Goal: Participate in discussion: Engage in conversation with other users on a specific topic

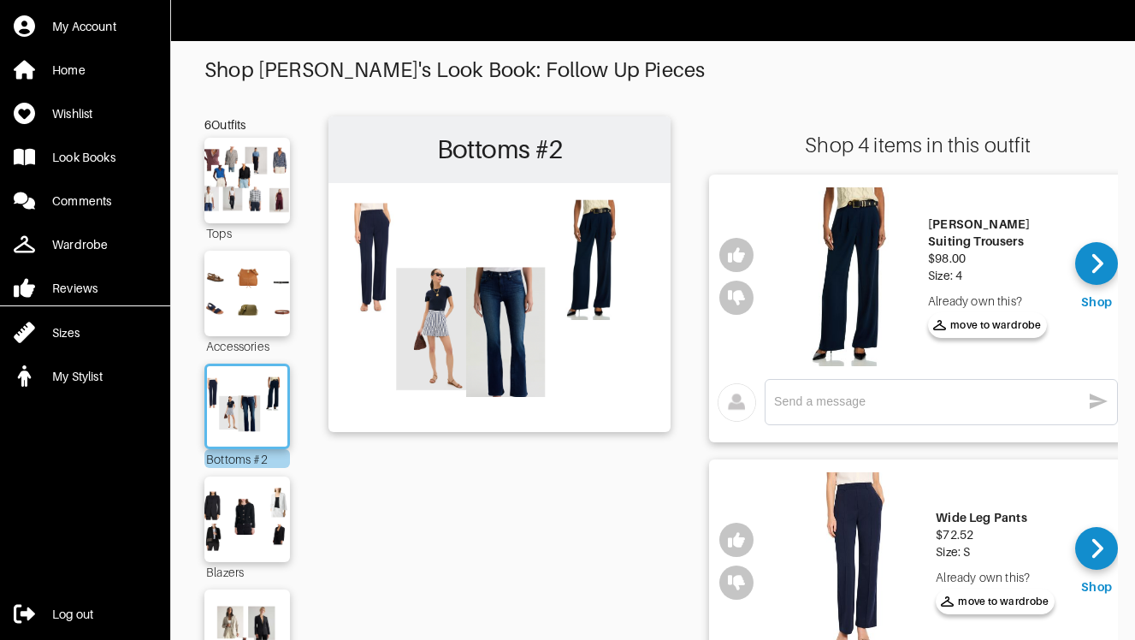
scroll to position [790, 0]
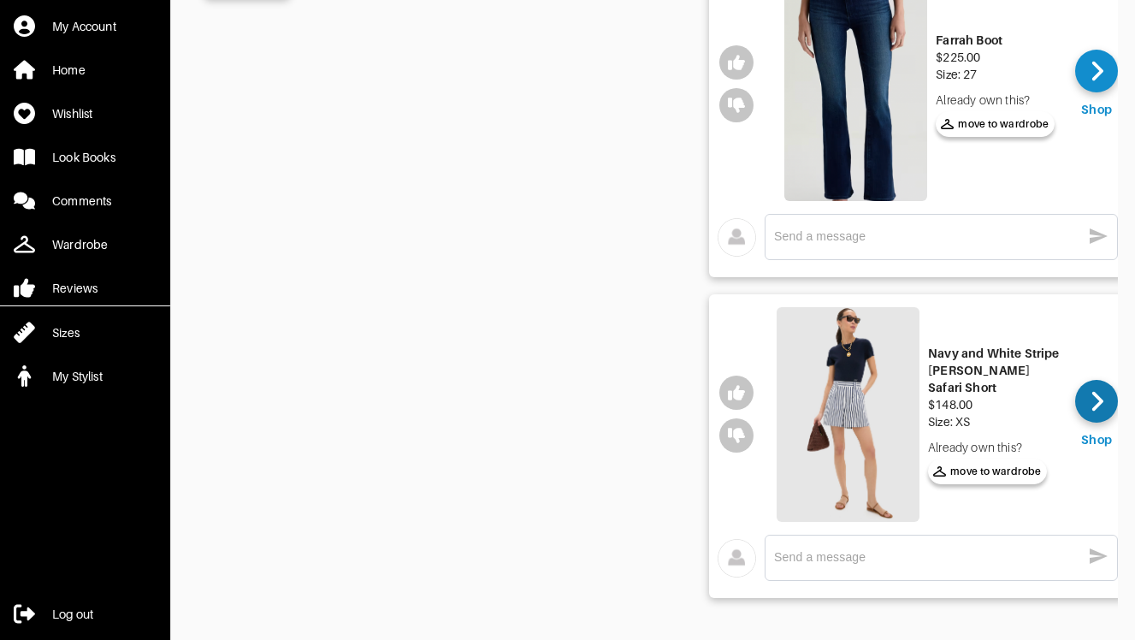
click at [1098, 388] on icon at bounding box center [1097, 401] width 13 height 26
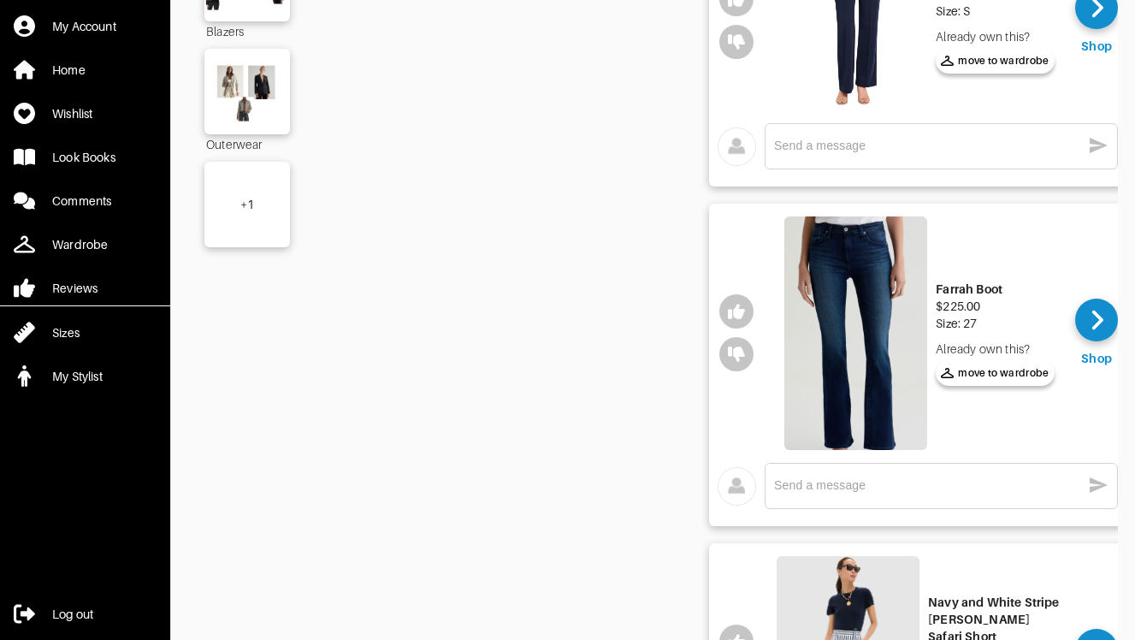
scroll to position [516, 0]
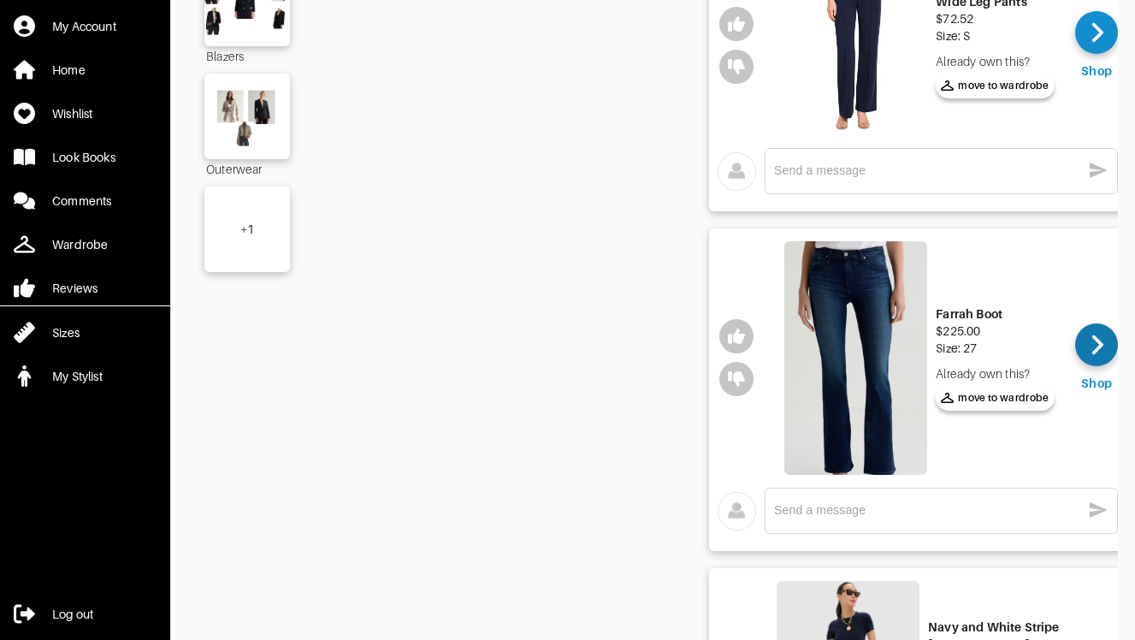
click at [1100, 347] on icon at bounding box center [1097, 345] width 13 height 26
click at [100, 250] on div "Wardrobe" at bounding box center [80, 244] width 56 height 17
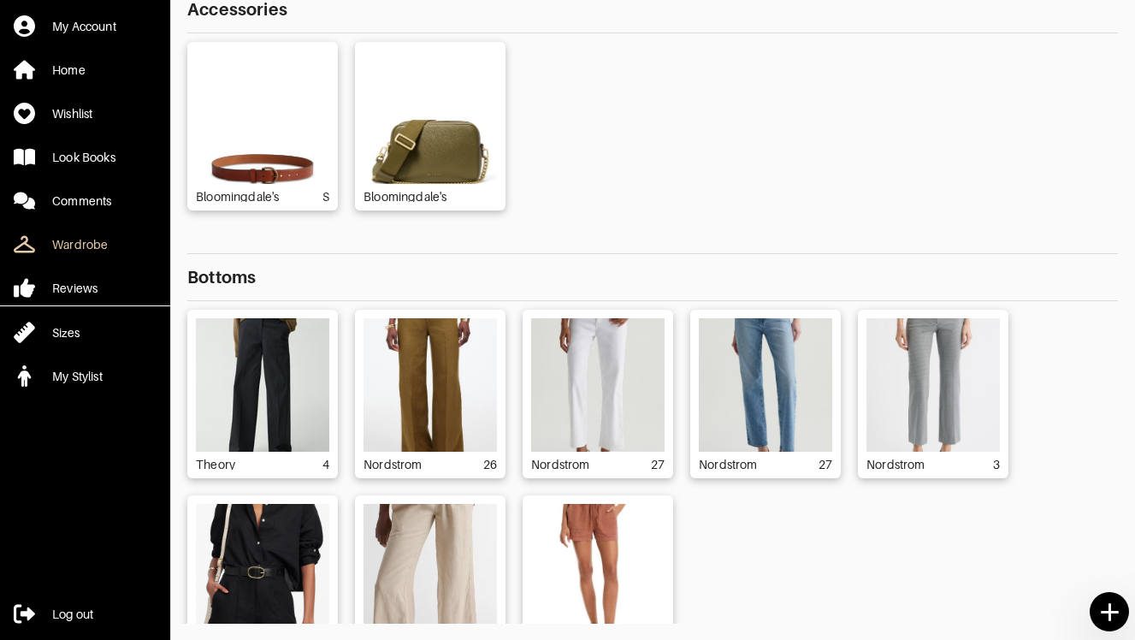
scroll to position [144, 0]
click at [747, 552] on div "Theory 4 Nordstrom 26 Nordstrom 27 Nordstrom 27 Nordstrom 3 Nordstrom 4 [DOMAIN…" at bounding box center [652, 486] width 931 height 354
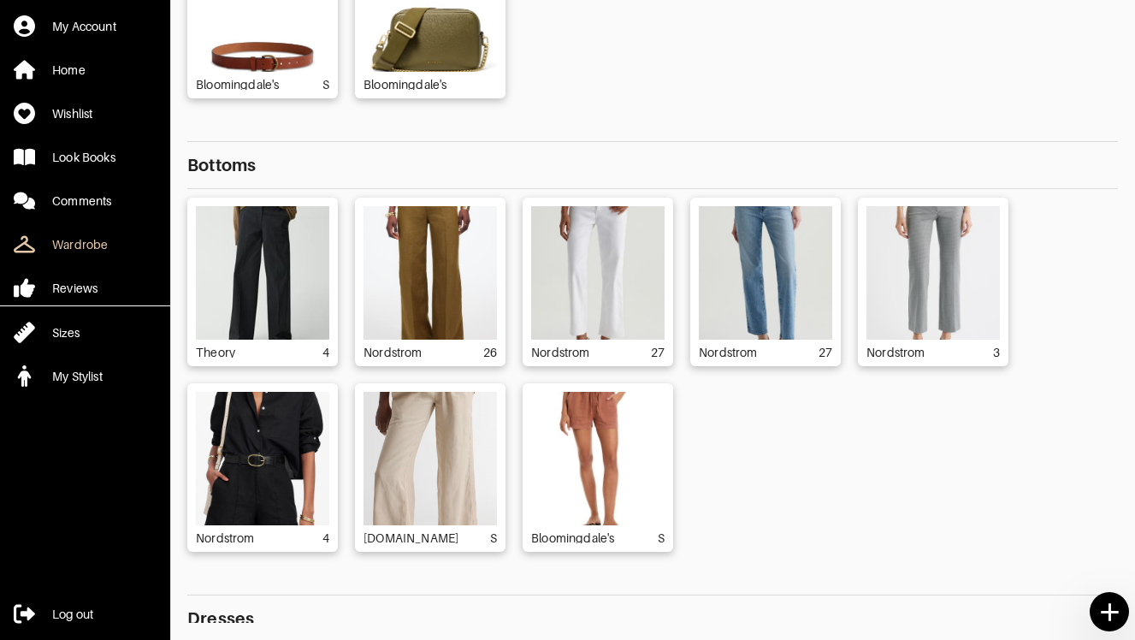
scroll to position [137, 0]
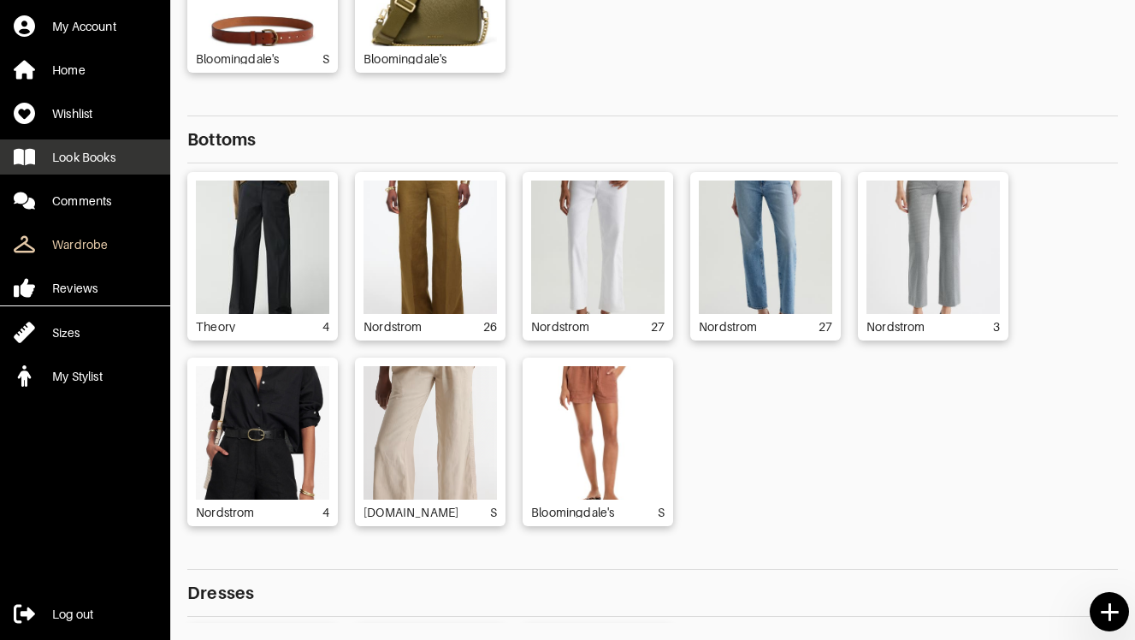
click at [70, 152] on div "Look Books" at bounding box center [83, 157] width 63 height 17
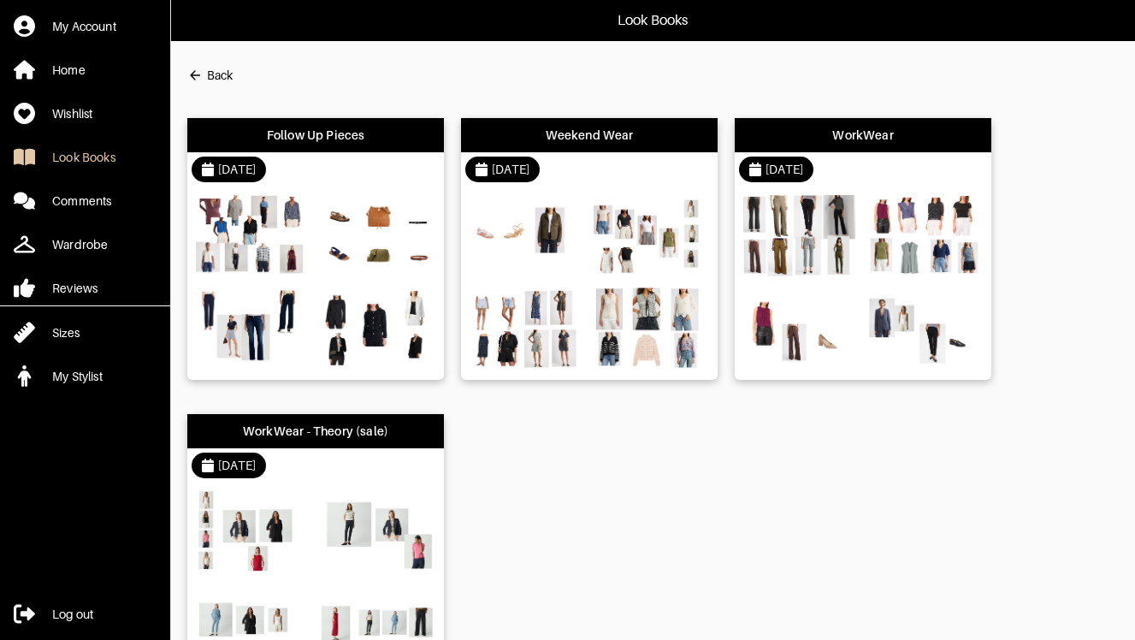
click at [318, 139] on div "Follow Up Pieces" at bounding box center [316, 135] width 98 height 17
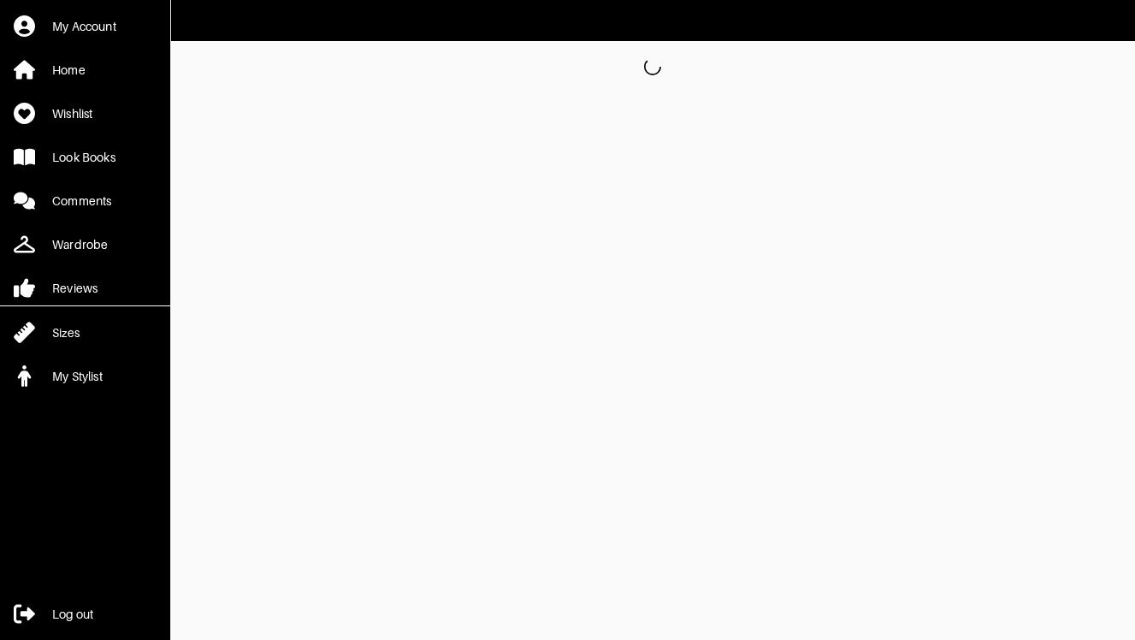
click at [318, 92] on html "My Account Home Wishlist Look Books Comments Wardrobe Reviews Sizes My Stylist …" at bounding box center [567, 46] width 1135 height 92
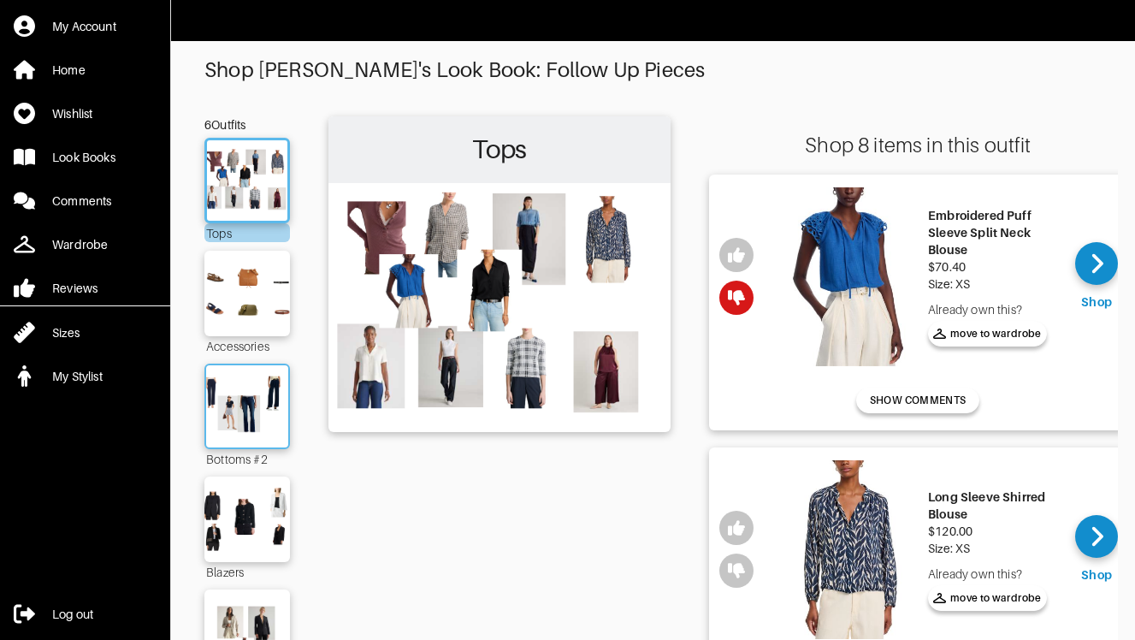
click at [264, 406] on img at bounding box center [247, 406] width 92 height 65
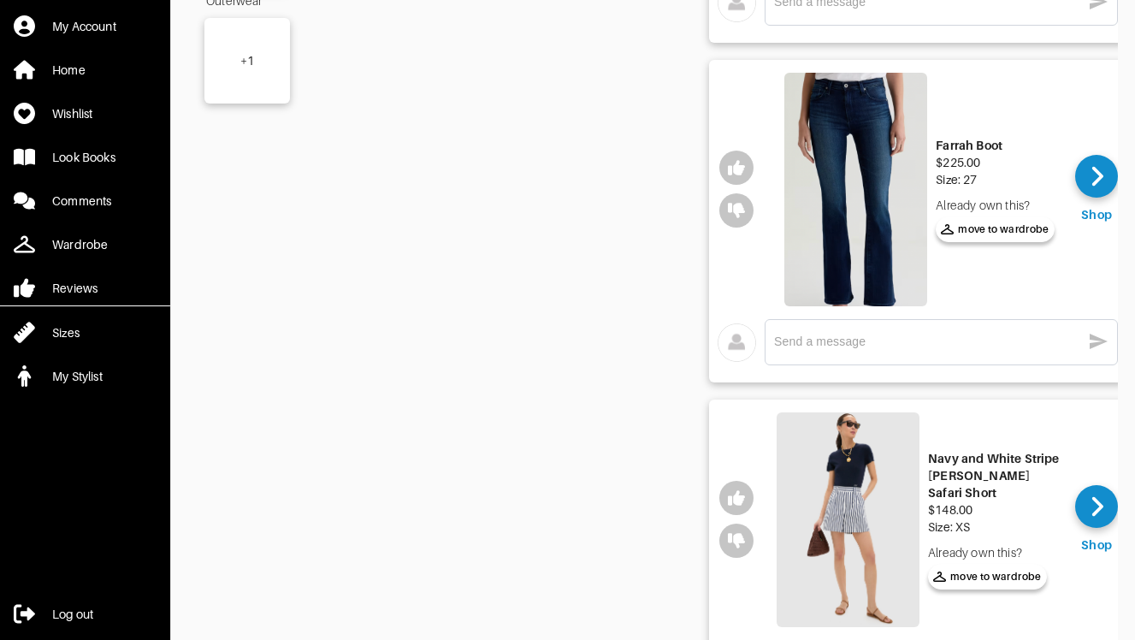
scroll to position [650, 0]
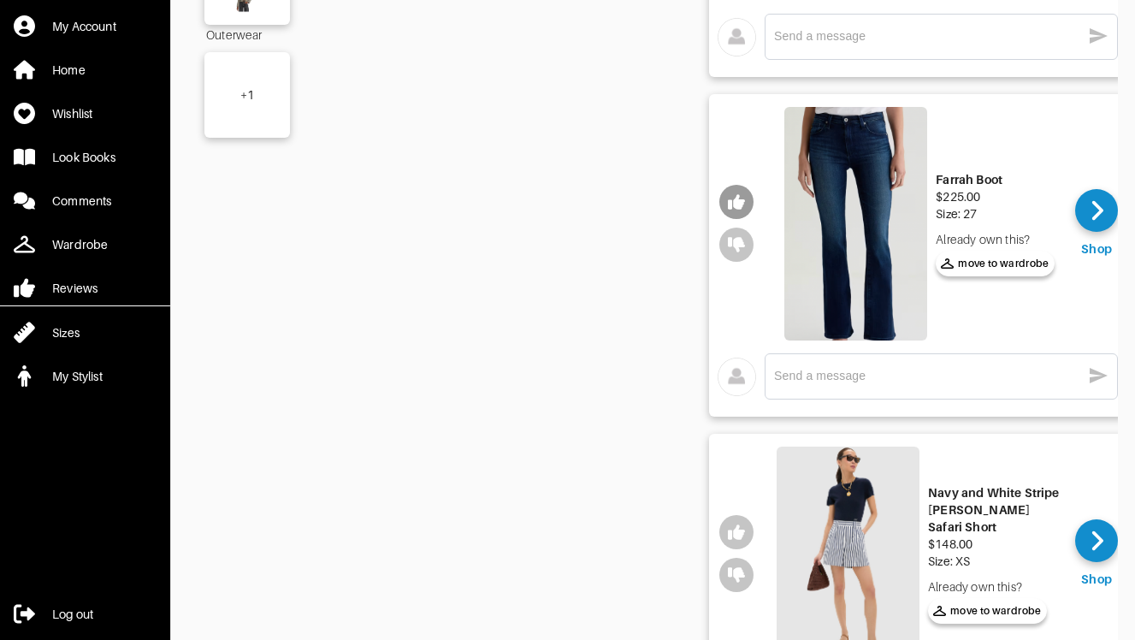
click at [738, 204] on icon "button" at bounding box center [736, 202] width 17 height 15
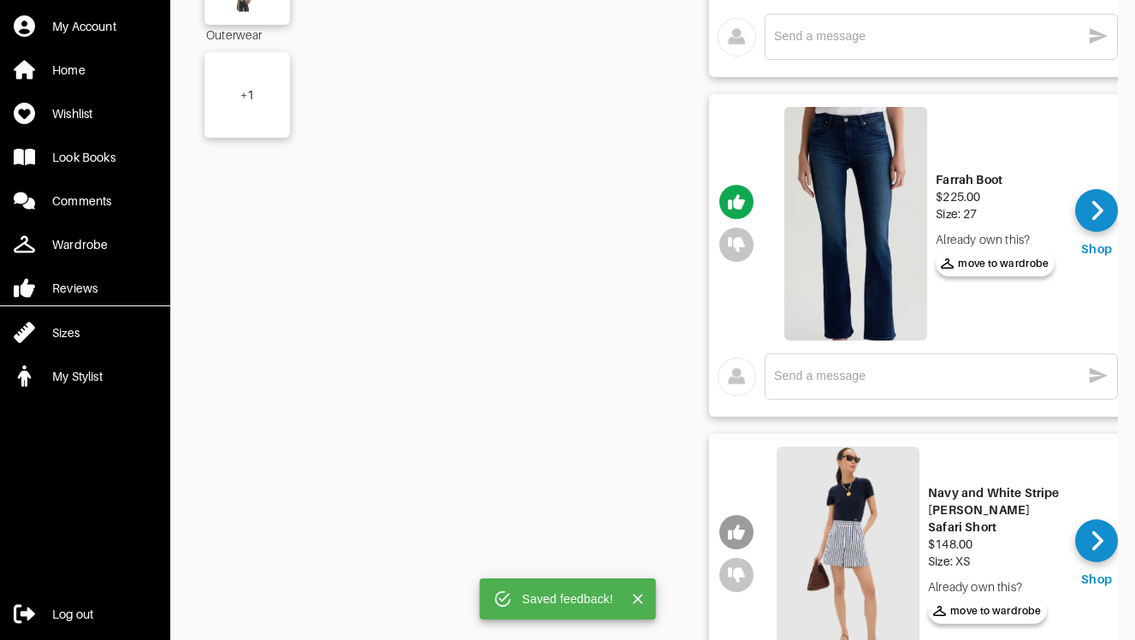
click at [743, 530] on icon "button" at bounding box center [736, 532] width 17 height 15
click at [642, 503] on div "Bottoms #2" at bounding box center [499, 114] width 342 height 1297
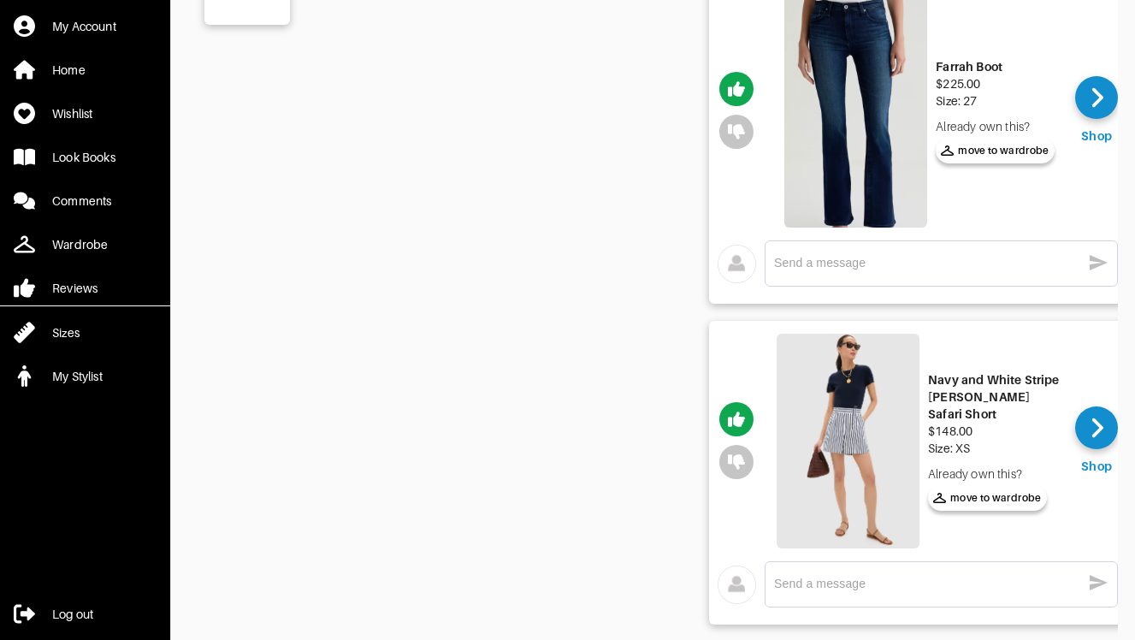
scroll to position [790, 0]
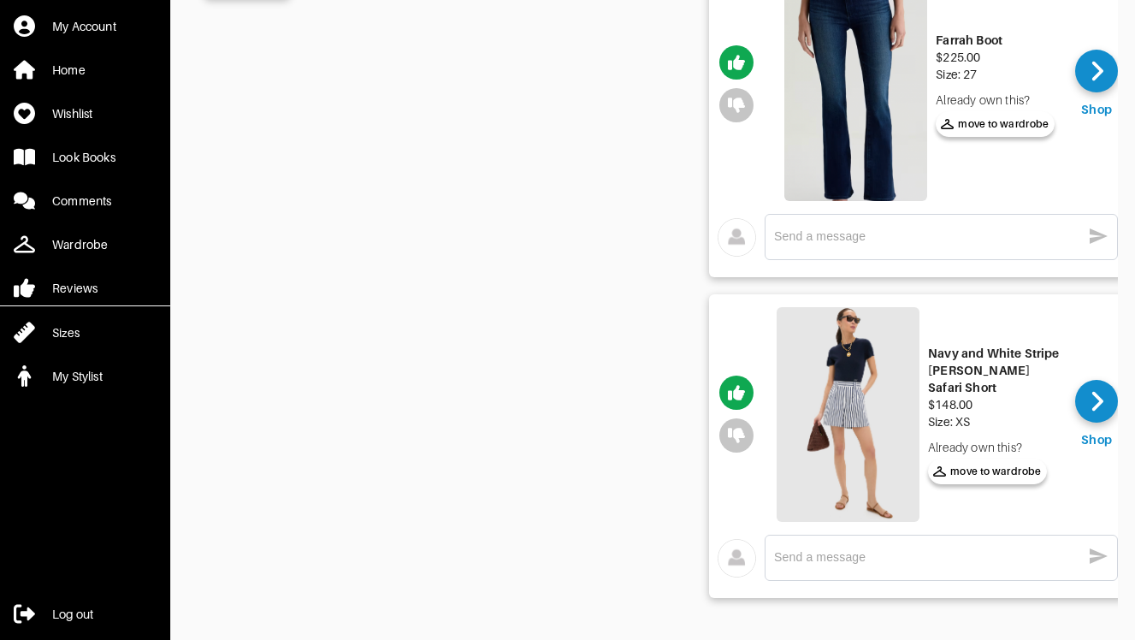
click at [863, 550] on textarea at bounding box center [927, 557] width 307 height 16
click at [778, 557] on textarea "XS or M?" at bounding box center [927, 557] width 307 height 16
click at [880, 568] on div "XS or M? x" at bounding box center [941, 557] width 334 height 27
click at [774, 557] on textarea "XS or M?" at bounding box center [927, 557] width 307 height 16
type textarea "Hi! XS or M?"
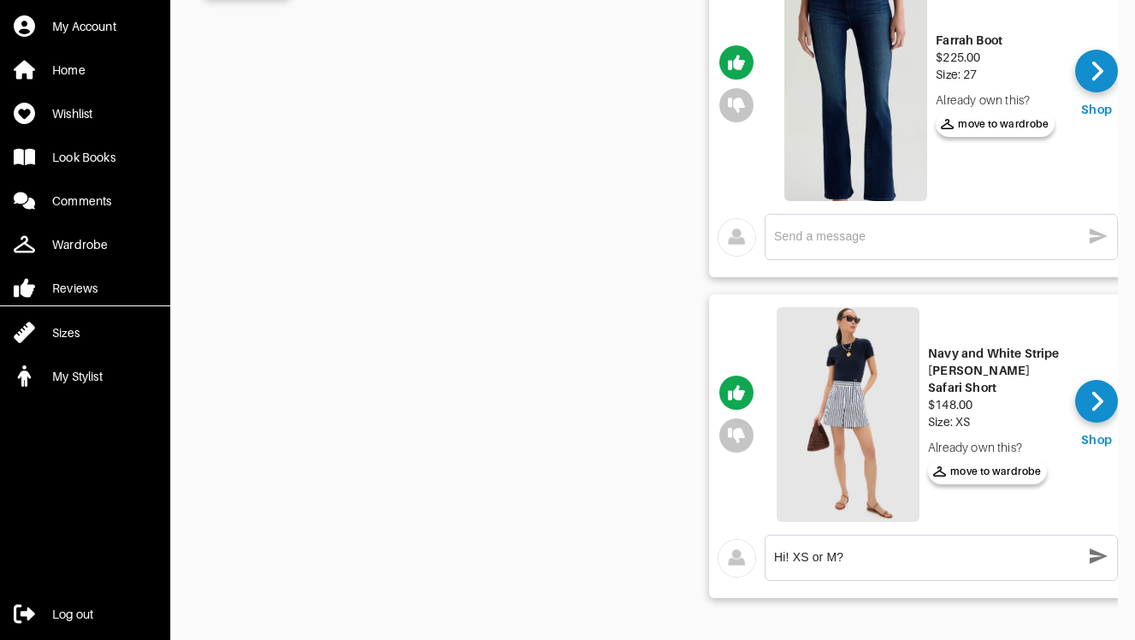
click at [1102, 564] on icon "button" at bounding box center [1098, 556] width 21 height 21
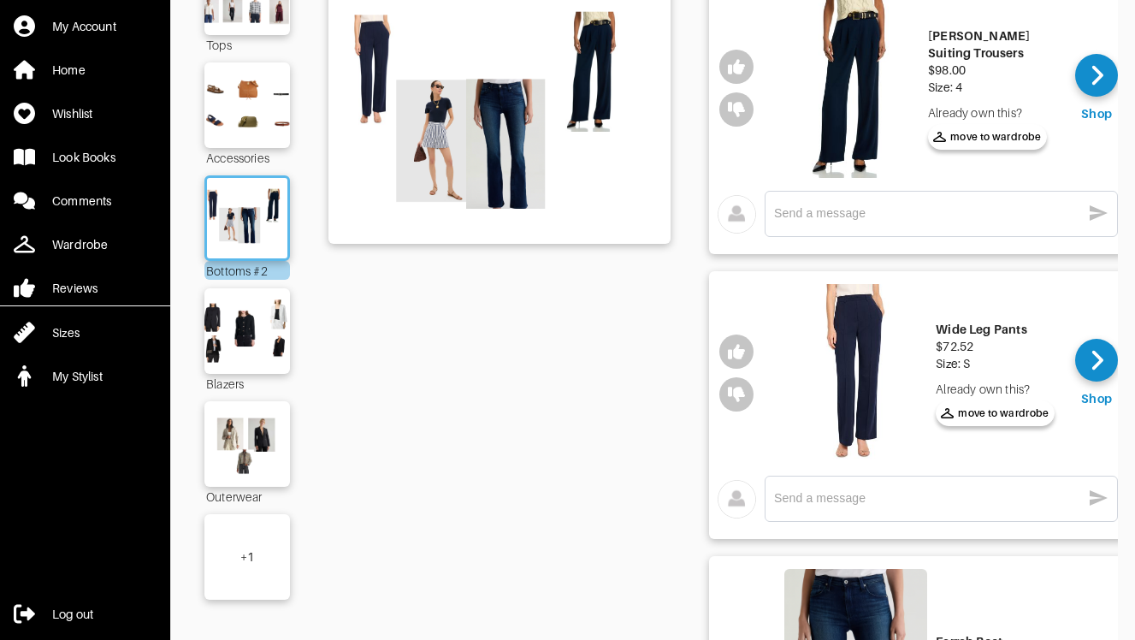
scroll to position [196, 0]
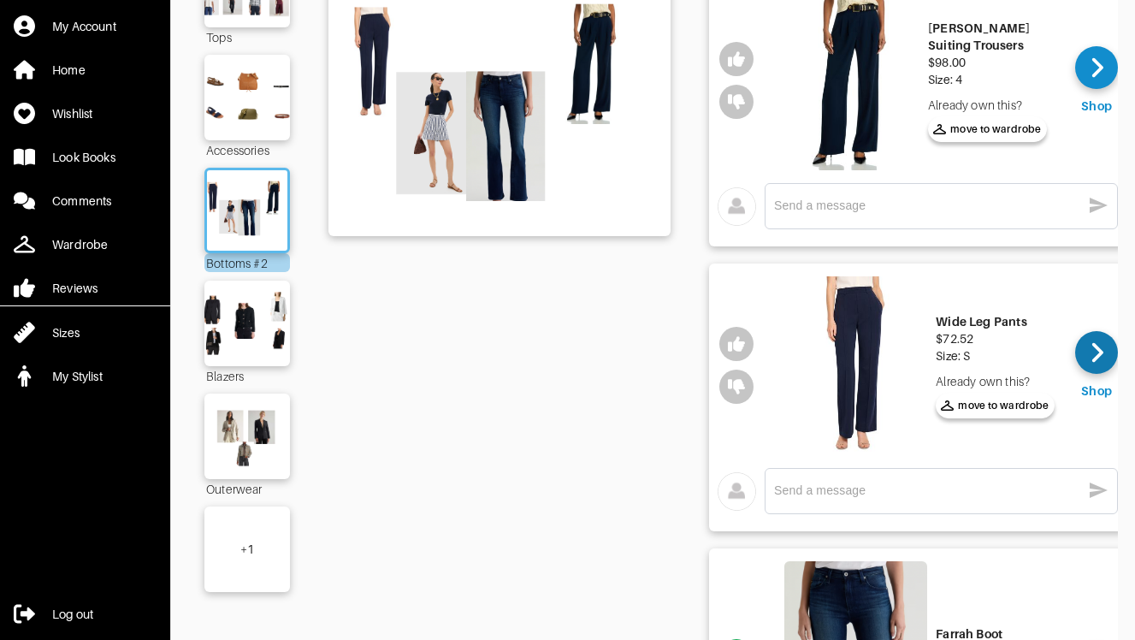
click at [1101, 348] on icon at bounding box center [1097, 353] width 13 height 26
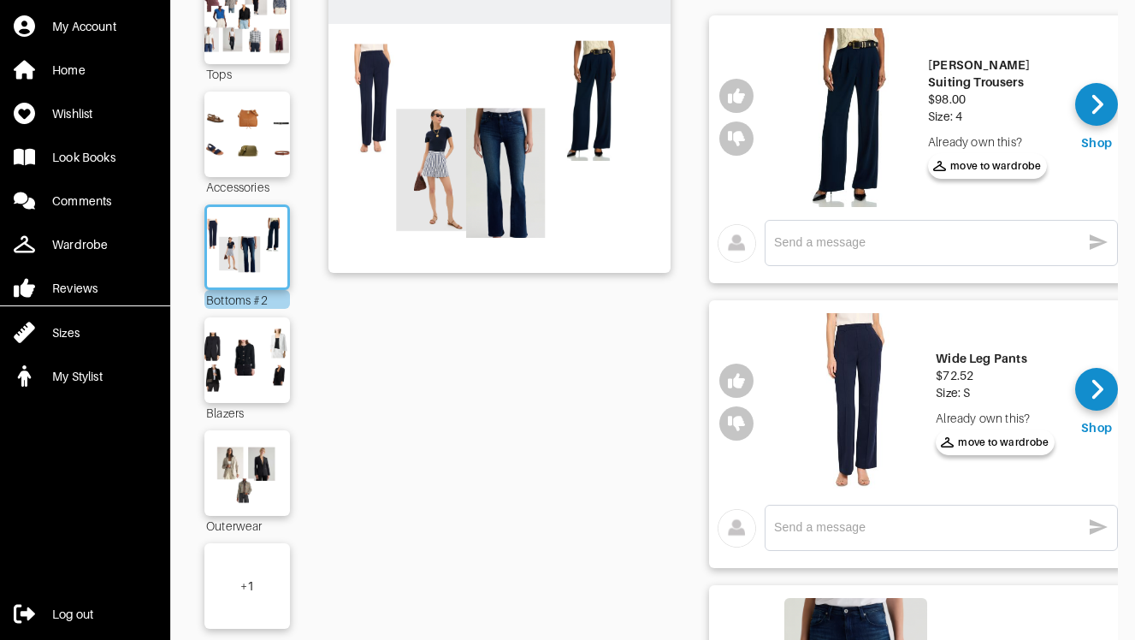
scroll to position [127, 0]
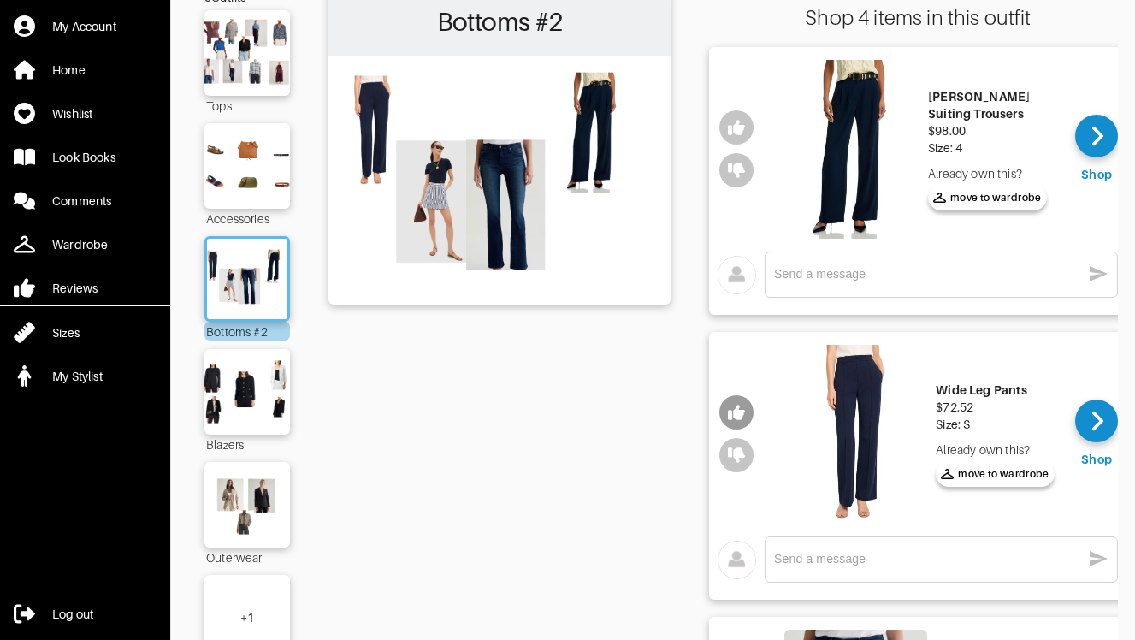
click at [729, 409] on icon "button" at bounding box center [736, 412] width 17 height 17
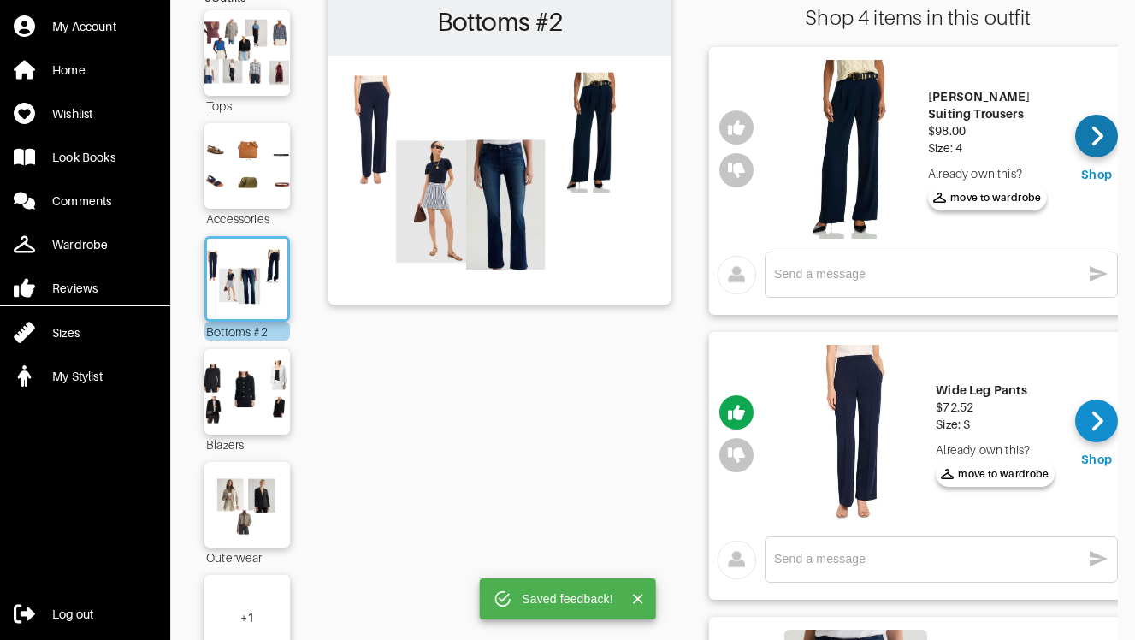
click at [1097, 138] on icon at bounding box center [1097, 137] width 11 height 20
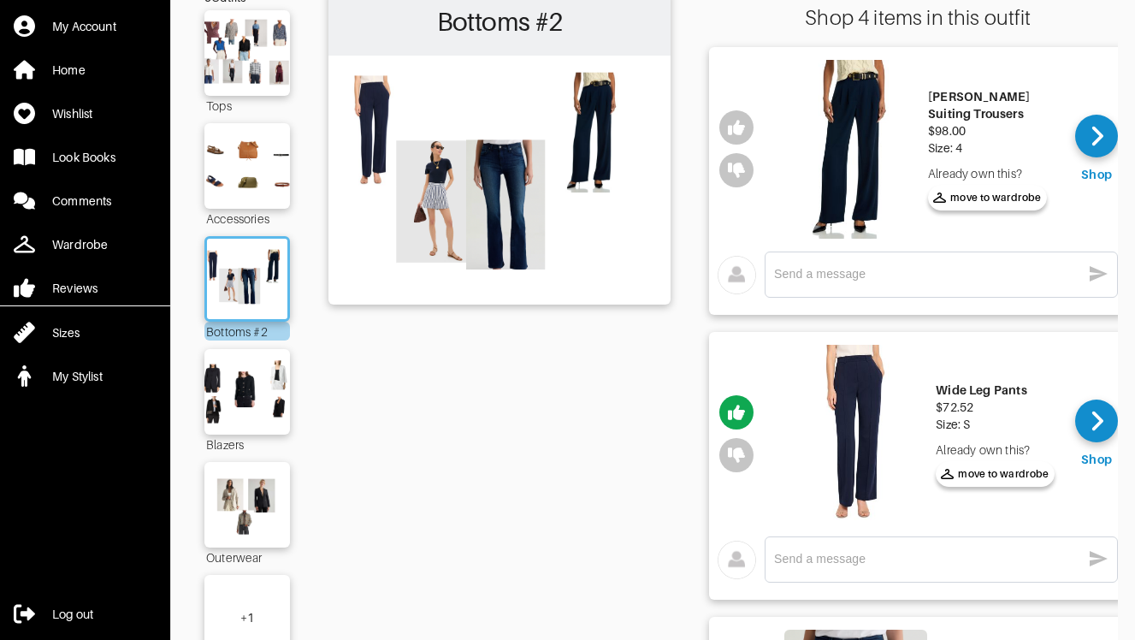
click at [654, 384] on div "Bottoms #2" at bounding box center [499, 631] width 342 height 1285
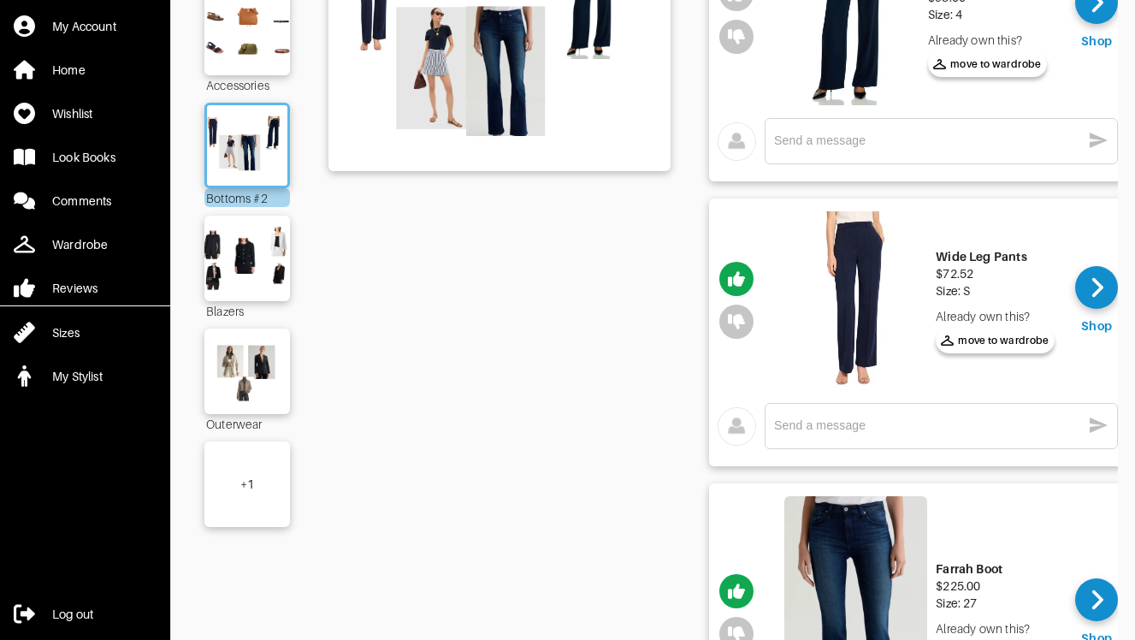
scroll to position [264, 0]
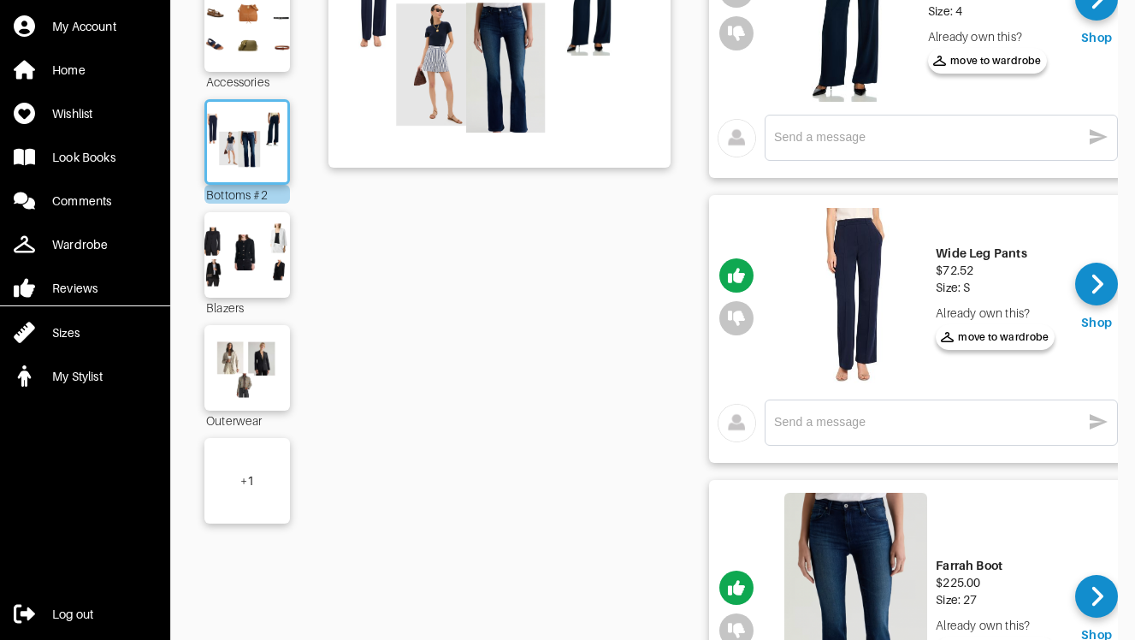
click at [1130, 205] on div "My Account Home Wishlist Look Books Comments Wardrobe Reviews Sizes My Stylist …" at bounding box center [567, 436] width 1135 height 1401
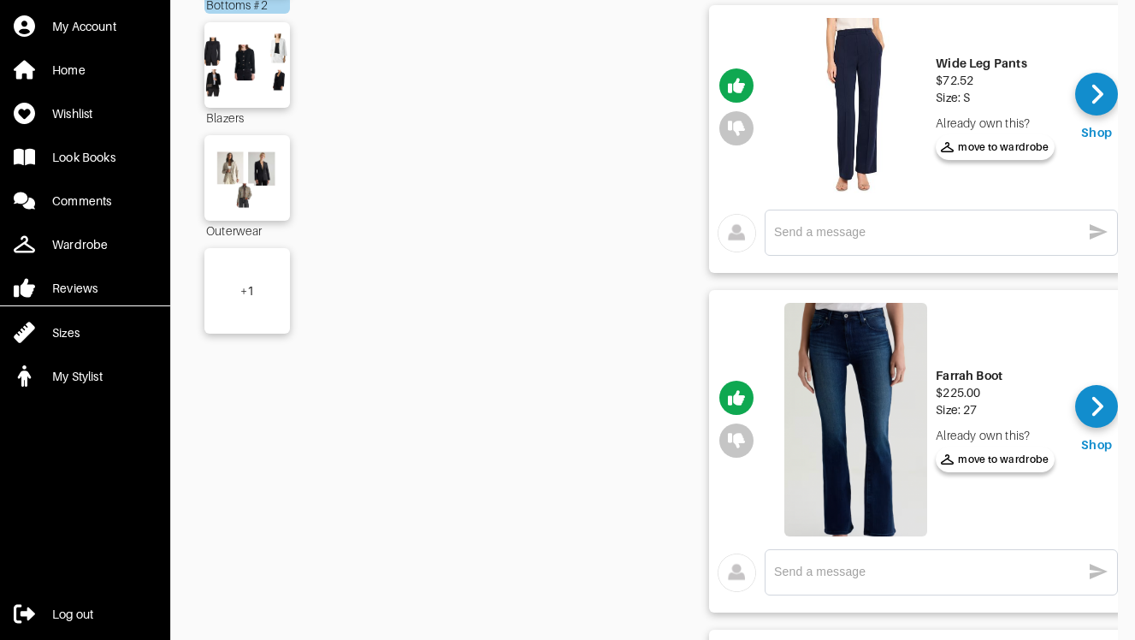
scroll to position [272, 0]
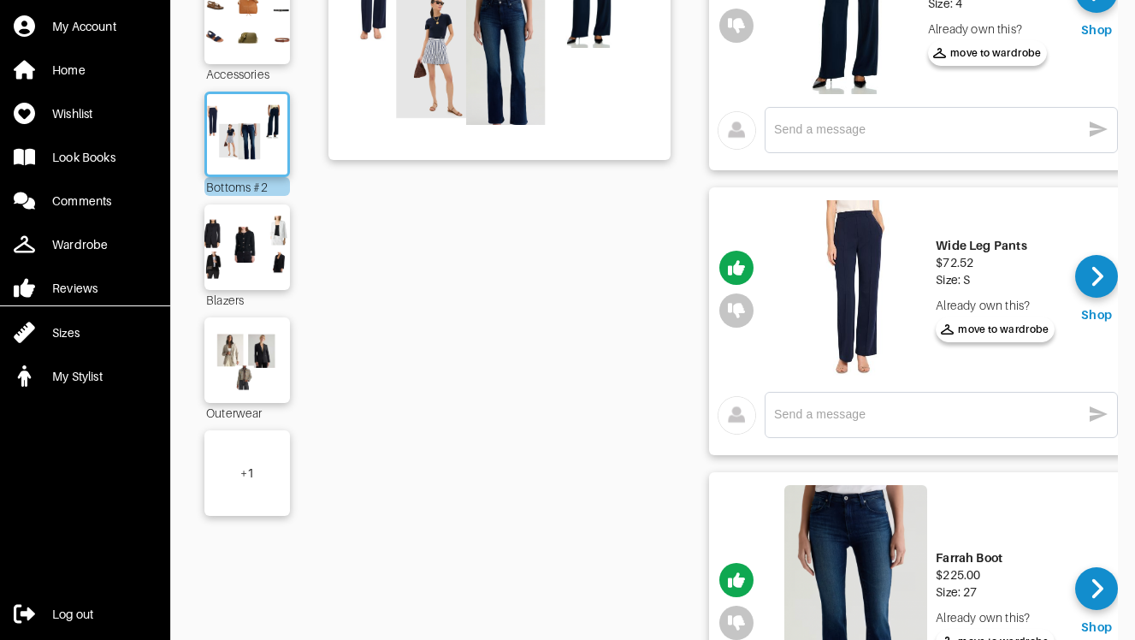
click at [997, 248] on div "Wide Leg Pants" at bounding box center [995, 245] width 119 height 17
click at [906, 406] on textarea at bounding box center [927, 414] width 307 height 16
type textarea "Should I also get these in black?"
click at [1101, 412] on icon "button" at bounding box center [1099, 413] width 18 height 15
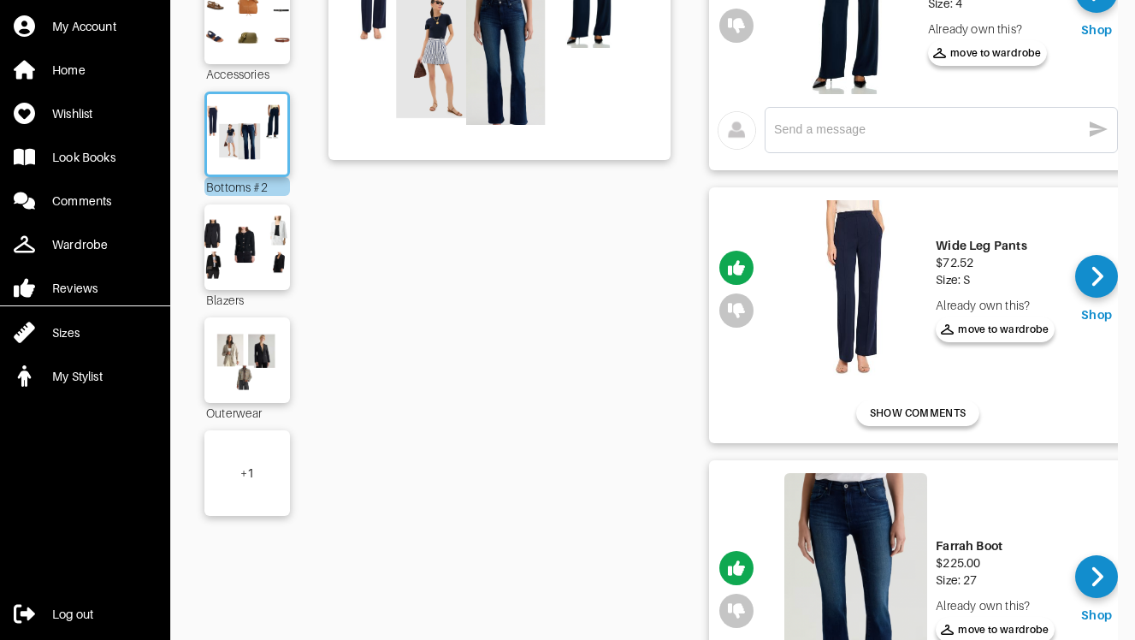
click at [653, 313] on div "Bottoms #2" at bounding box center [499, 480] width 342 height 1273
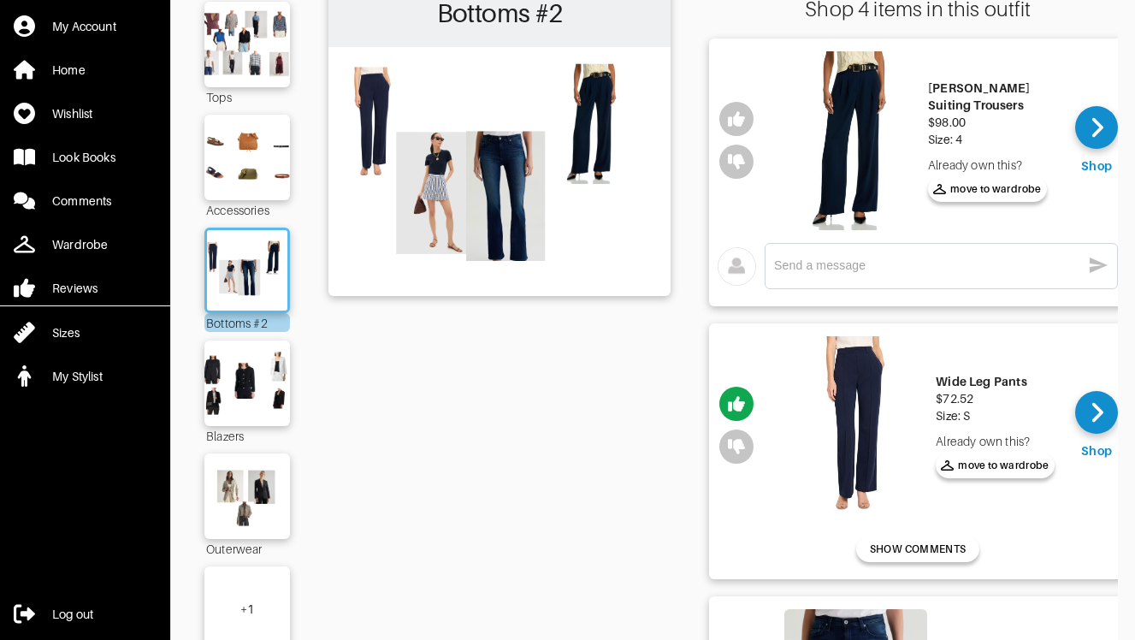
scroll to position [137, 0]
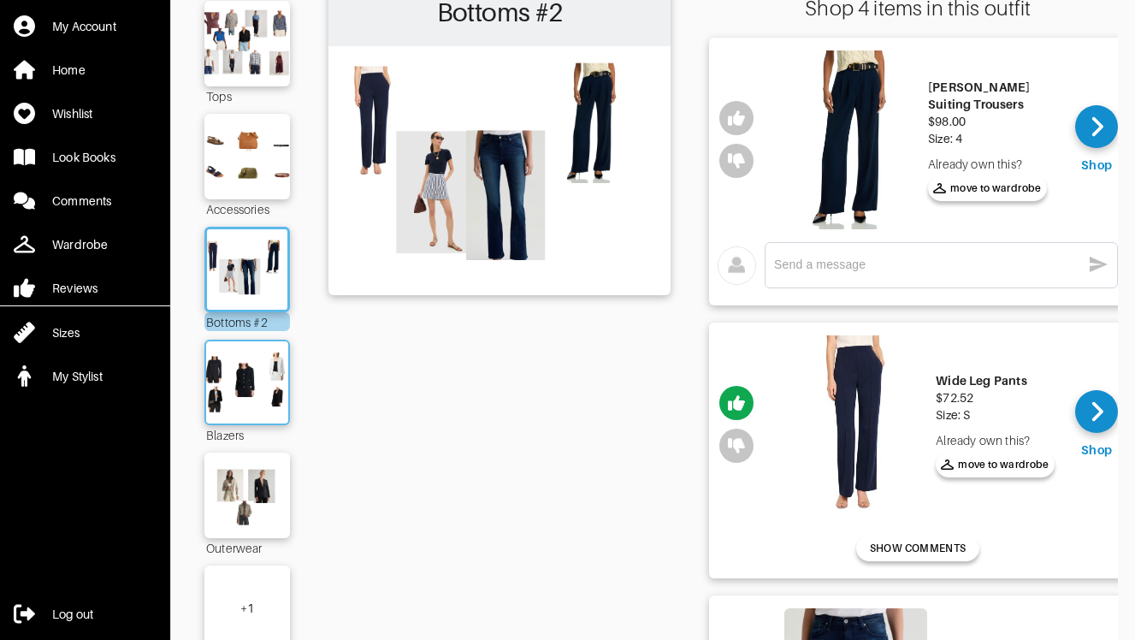
click at [269, 376] on img at bounding box center [247, 382] width 92 height 65
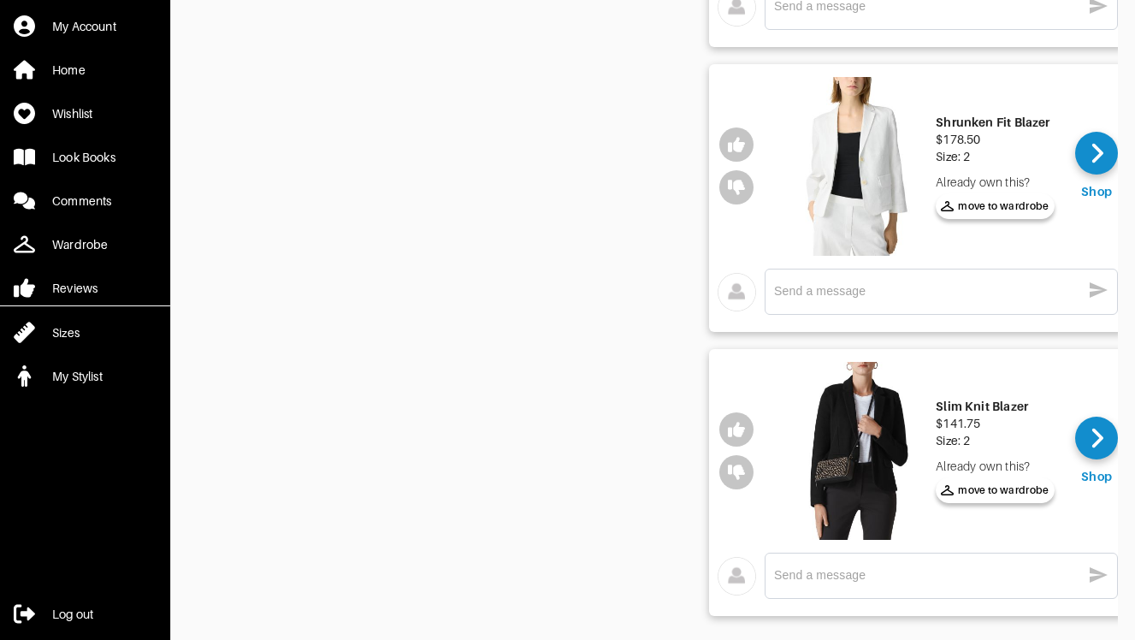
scroll to position [984, 0]
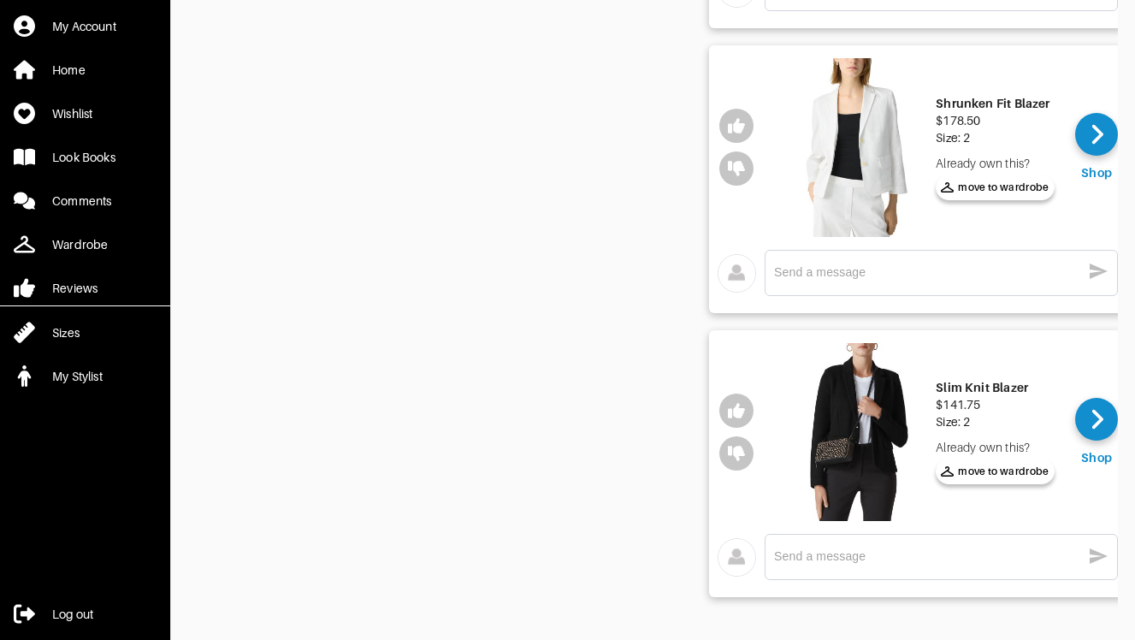
click at [987, 387] on div "Slim Knit Blazer" at bounding box center [995, 387] width 119 height 17
click at [980, 107] on div "Shrunken Fit Blazer" at bounding box center [995, 103] width 119 height 17
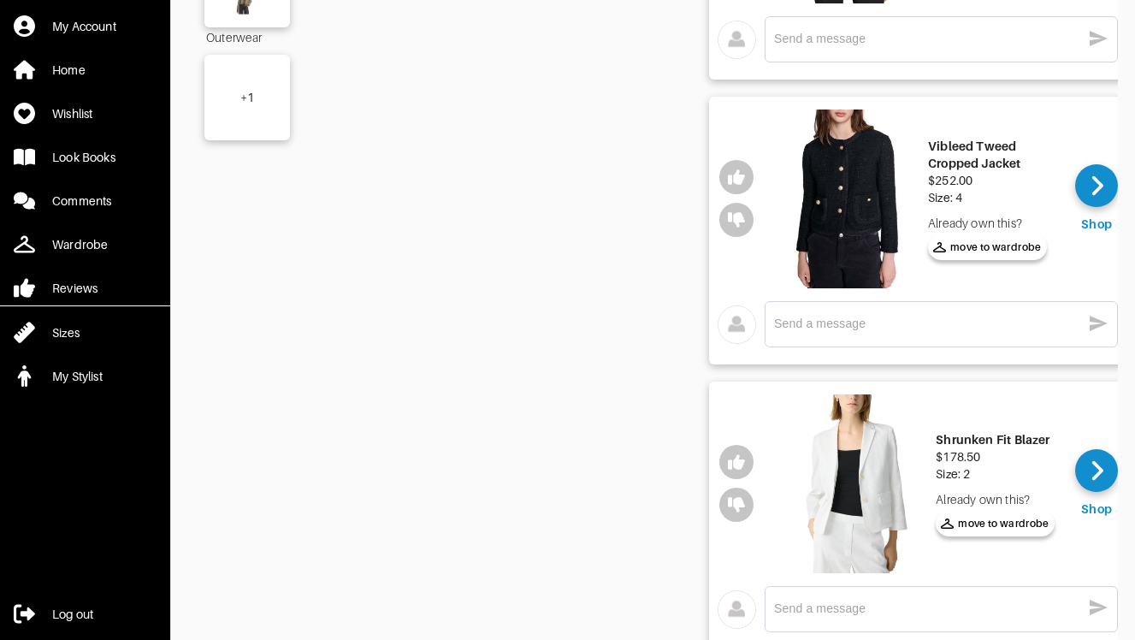
scroll to position [642, 0]
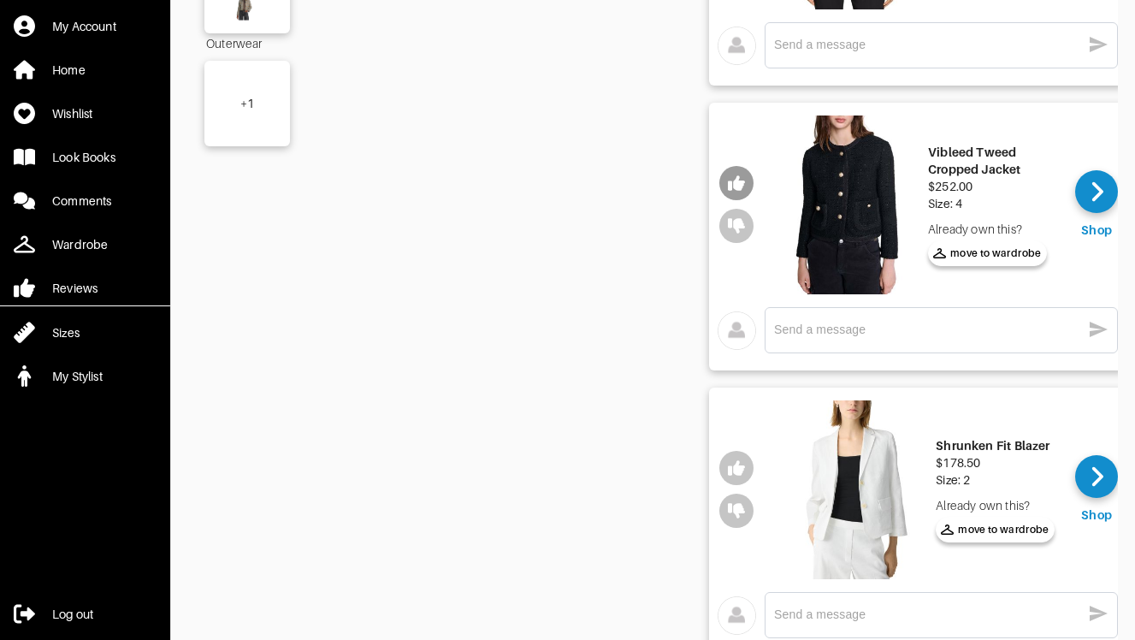
click at [737, 181] on icon "button" at bounding box center [736, 182] width 17 height 15
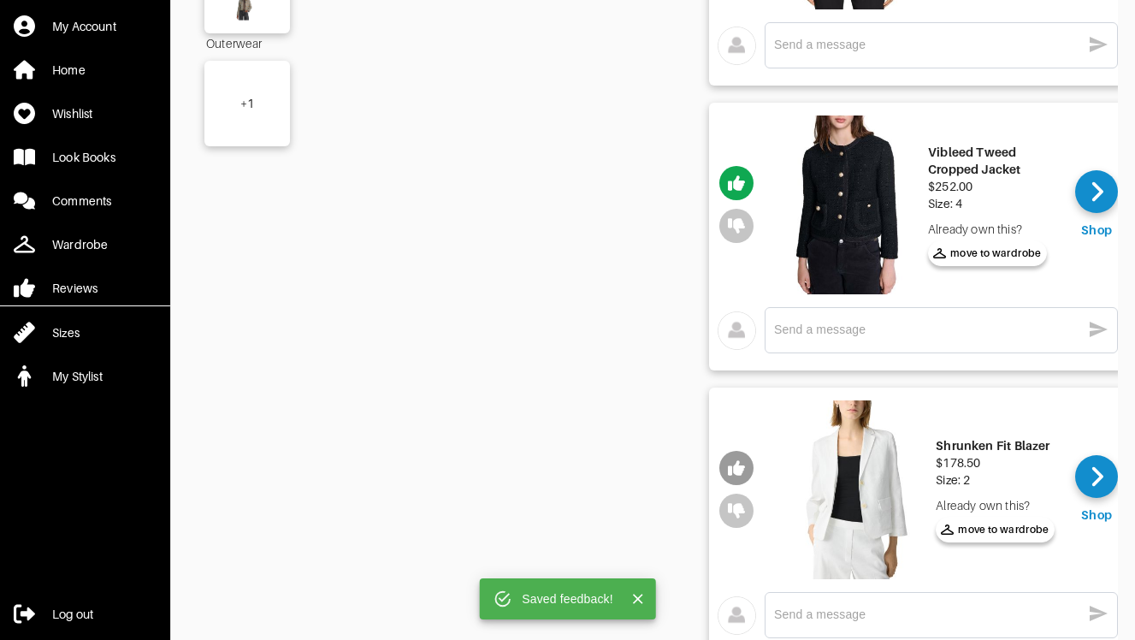
click at [728, 466] on icon "button" at bounding box center [736, 467] width 17 height 15
click at [1093, 193] on icon at bounding box center [1097, 192] width 13 height 26
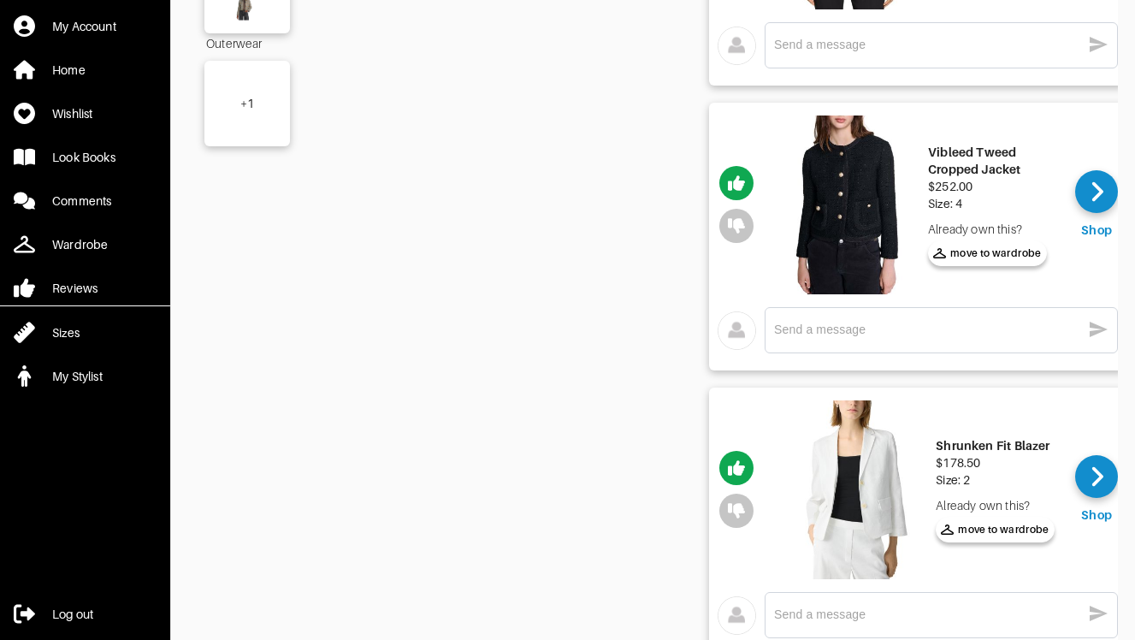
click at [644, 275] on div "Blazers" at bounding box center [499, 220] width 342 height 1490
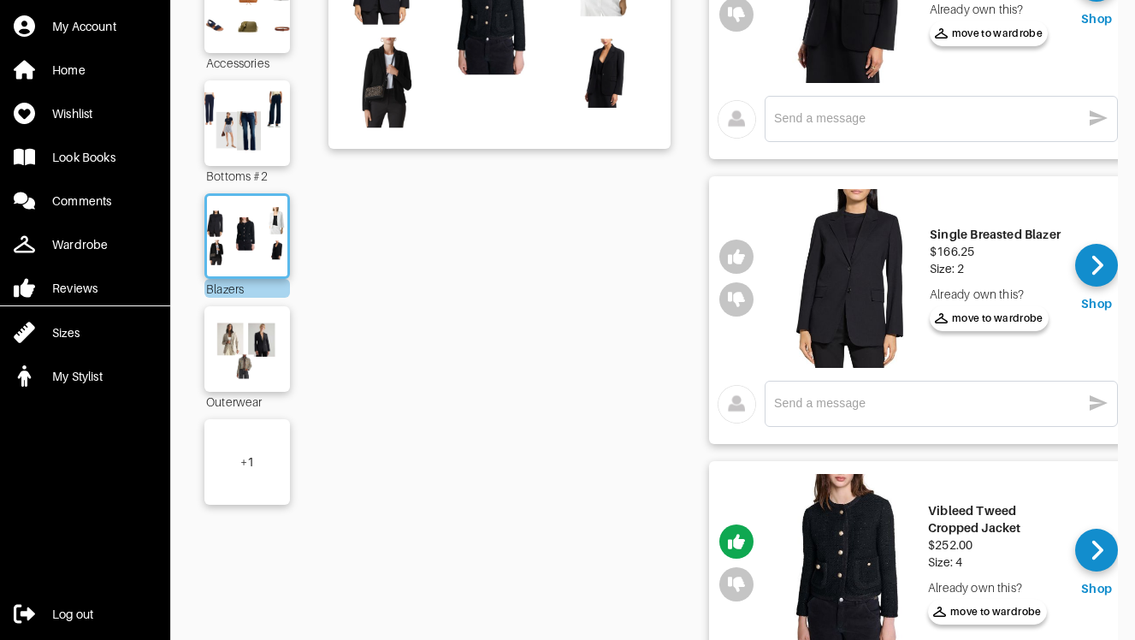
scroll to position [265, 0]
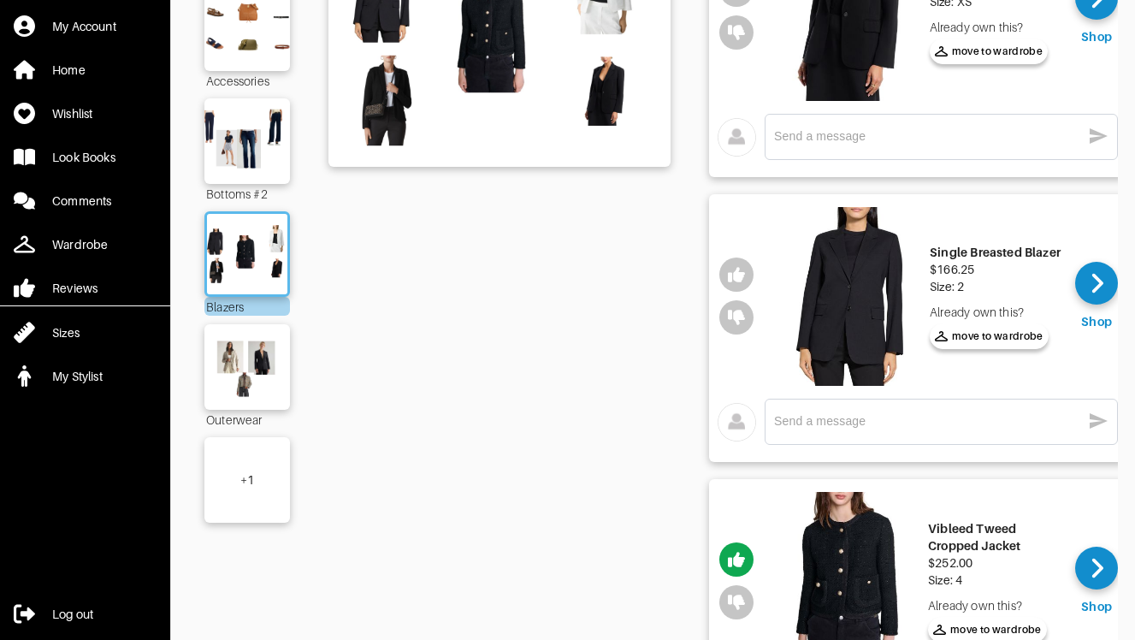
click at [1004, 251] on div "Single Breasted Blazer" at bounding box center [995, 252] width 131 height 17
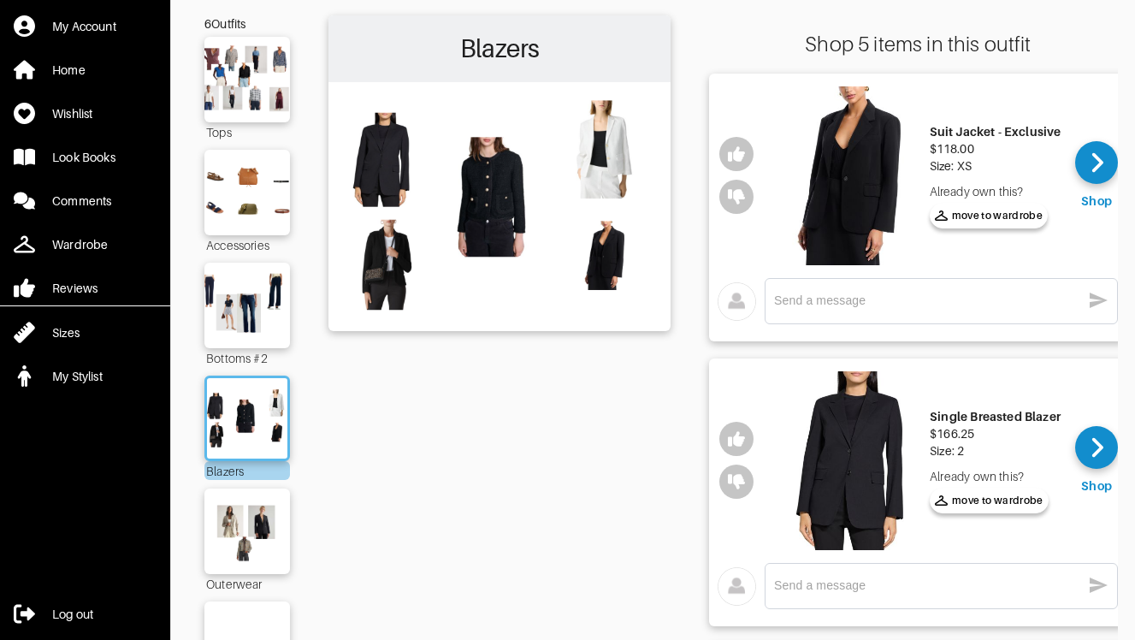
scroll to position [94, 0]
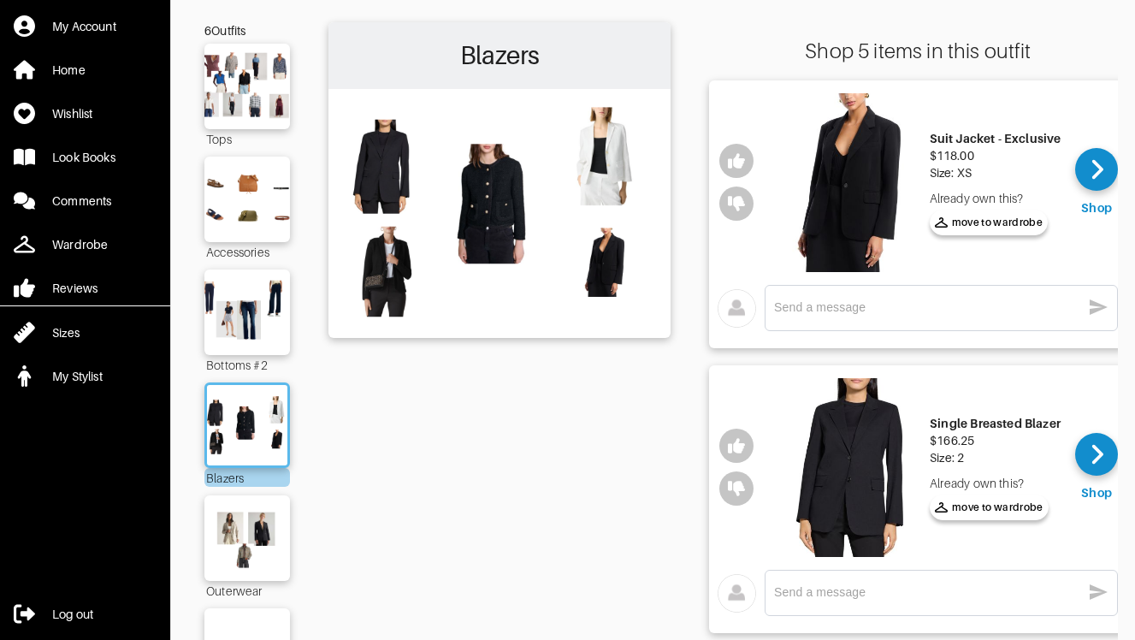
click at [984, 137] on div "Suit Jacket - Exclusive" at bounding box center [996, 138] width 132 height 17
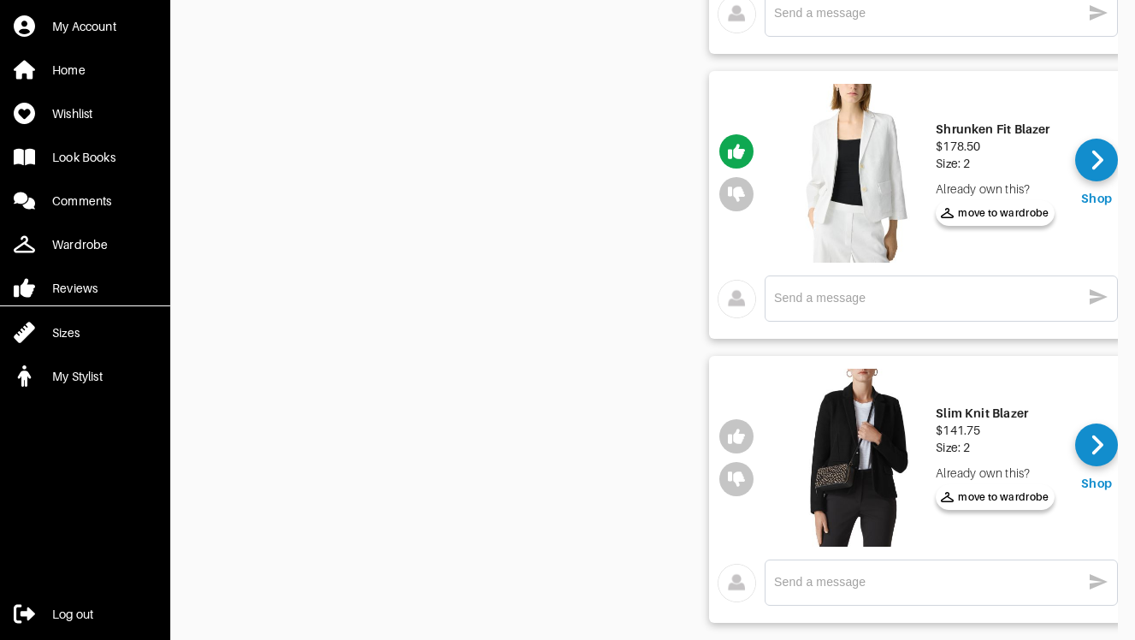
scroll to position [984, 0]
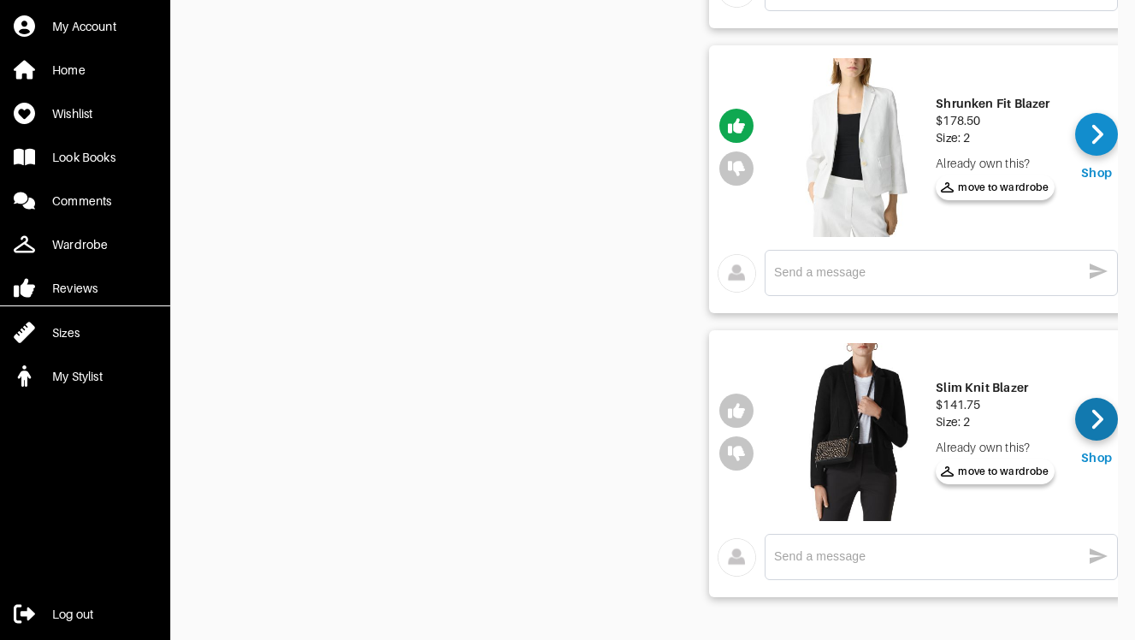
click at [1092, 420] on icon at bounding box center [1097, 419] width 13 height 26
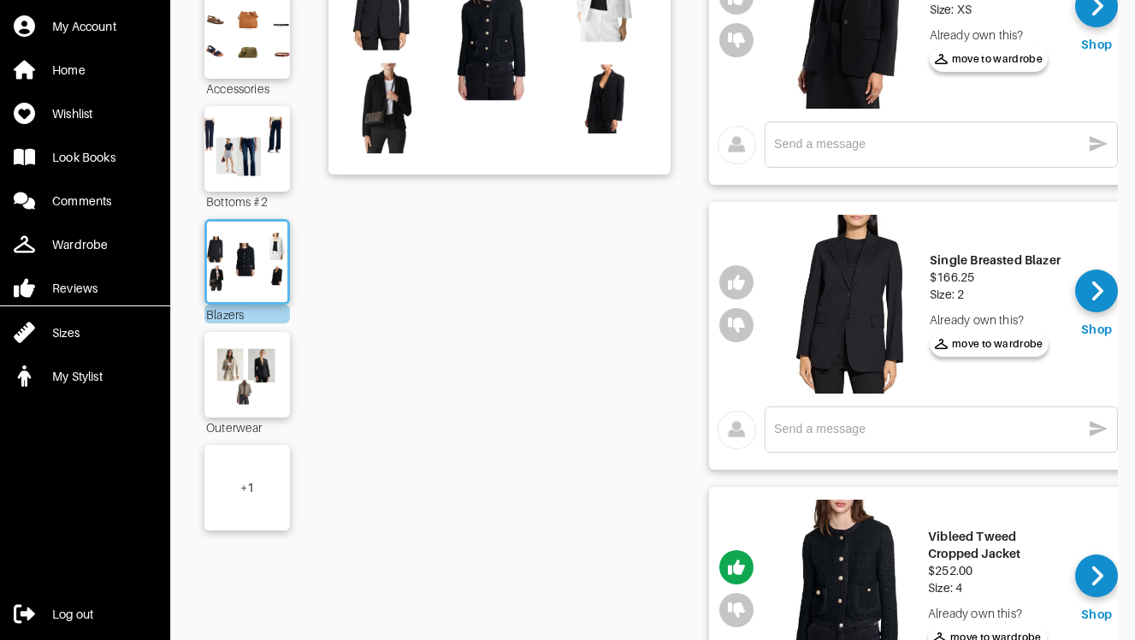
scroll to position [81, 0]
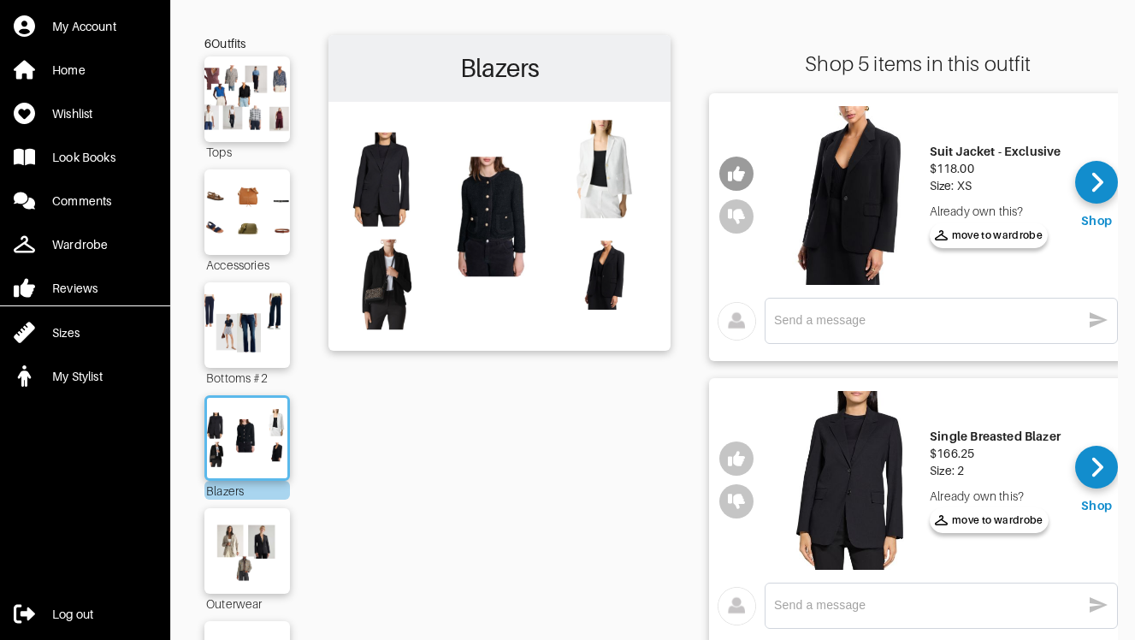
click at [737, 169] on icon "button" at bounding box center [736, 174] width 17 height 15
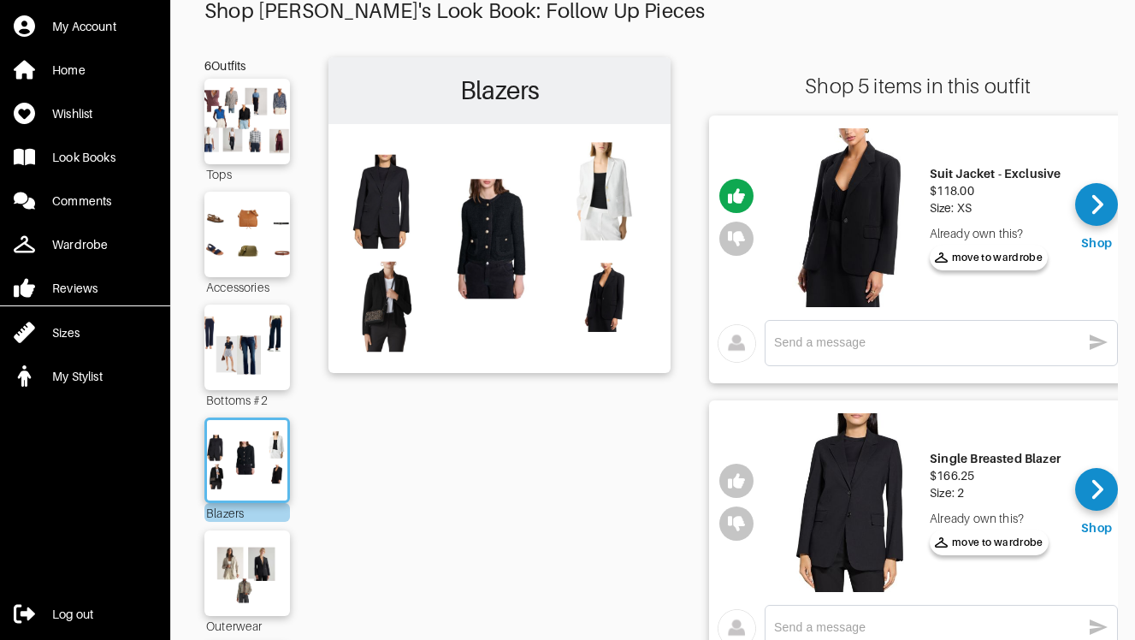
scroll to position [15, 0]
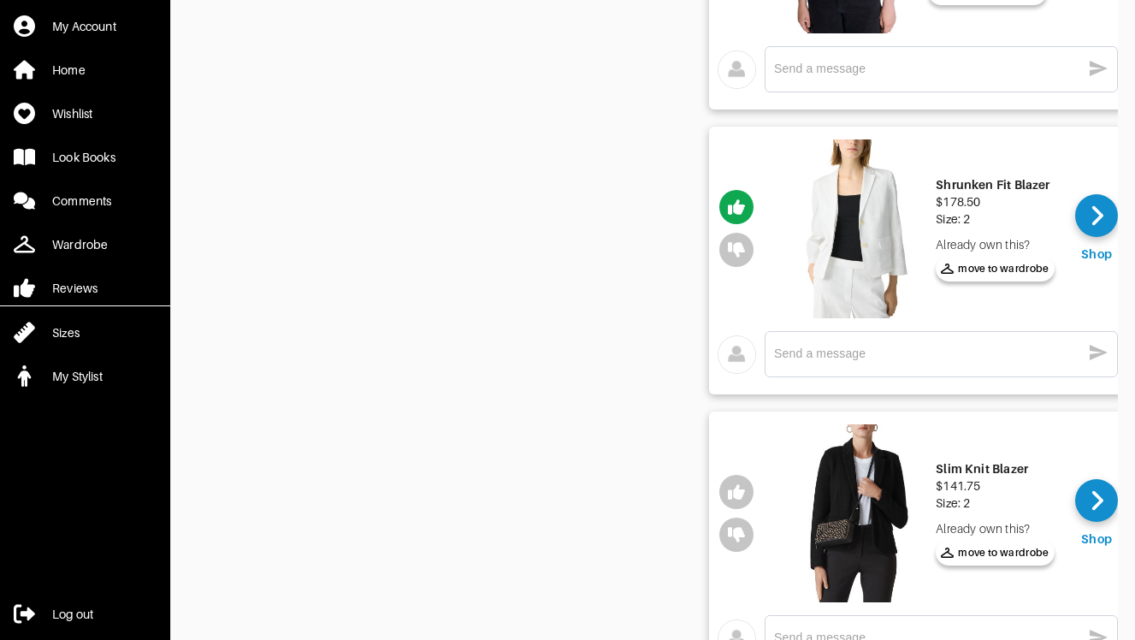
scroll to position [895, 0]
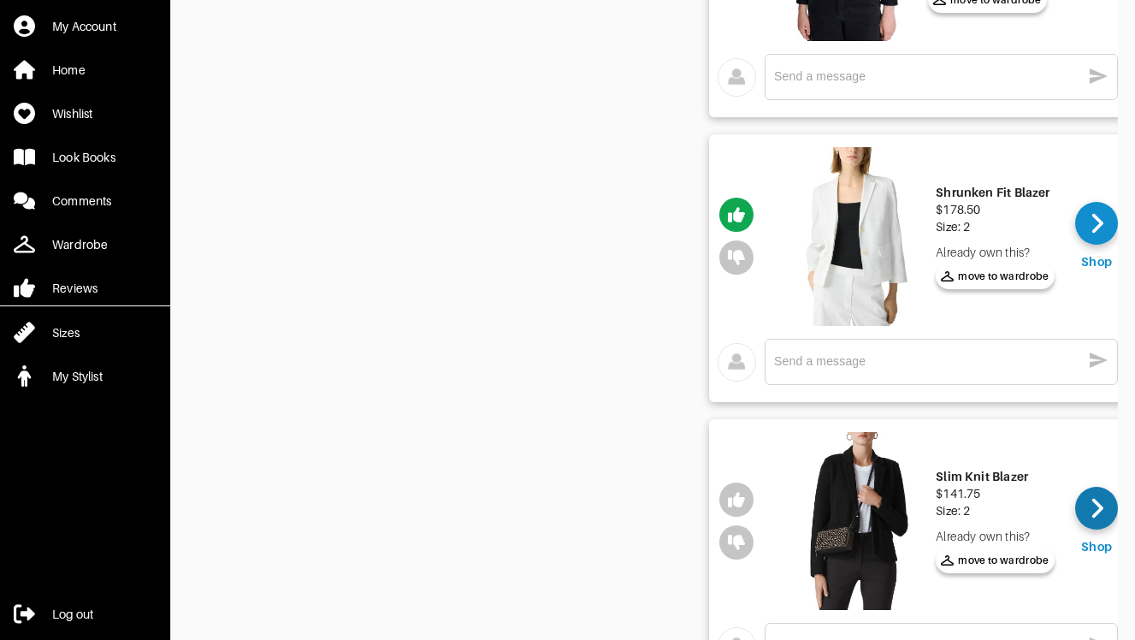
click at [1101, 497] on icon at bounding box center [1097, 508] width 13 height 26
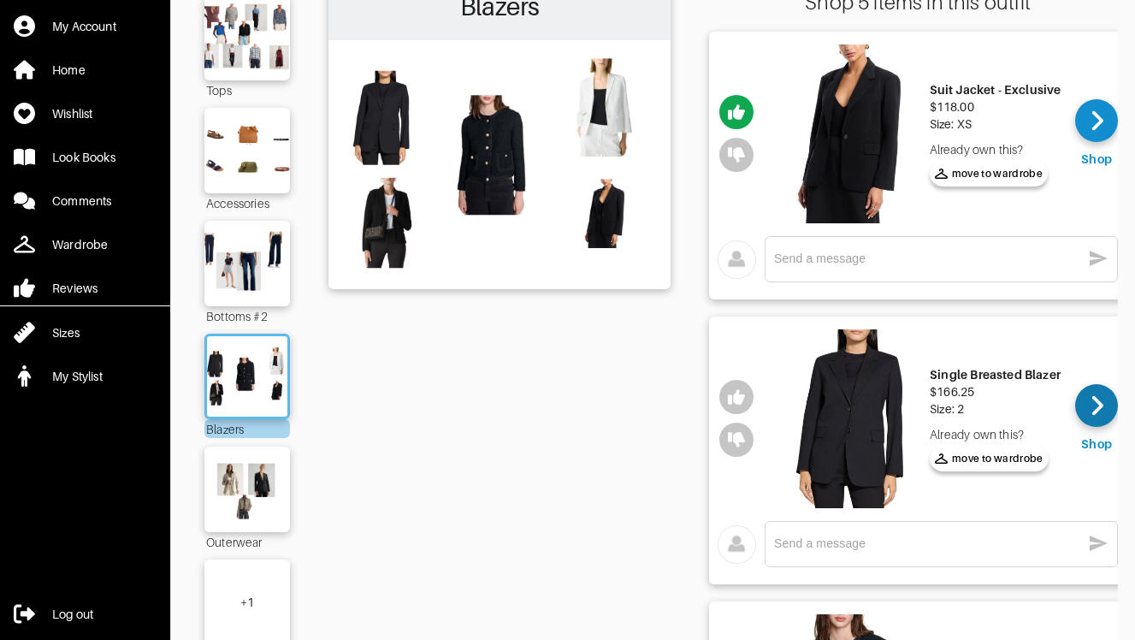
scroll to position [142, 0]
click at [1095, 412] on icon at bounding box center [1097, 407] width 11 height 20
click at [1105, 125] on div at bounding box center [1096, 121] width 43 height 43
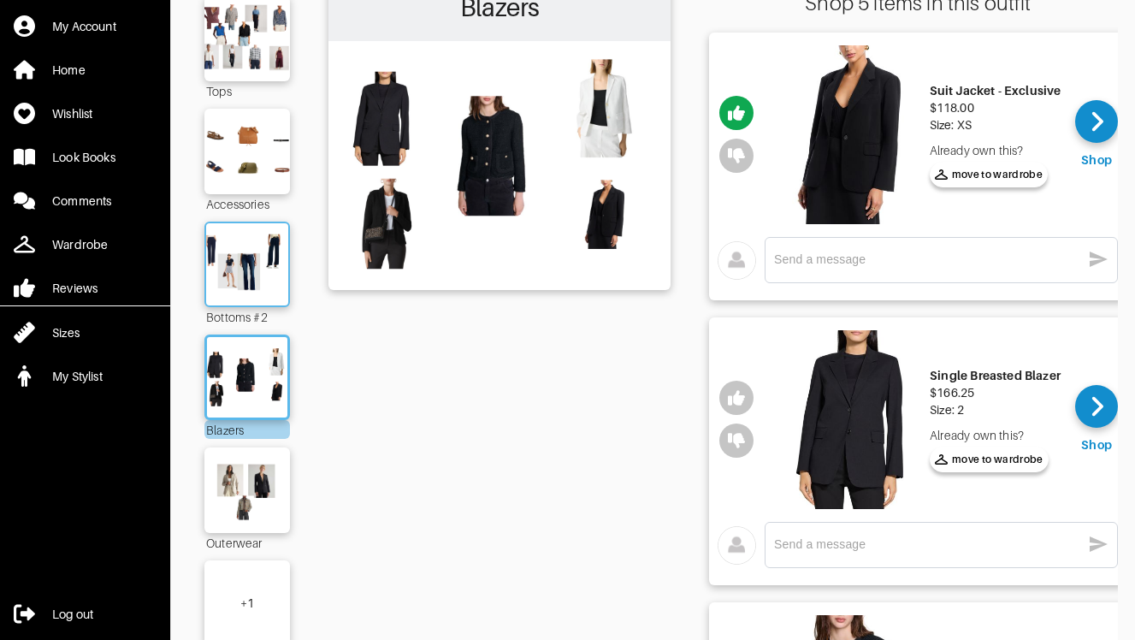
click at [280, 260] on img at bounding box center [247, 264] width 92 height 65
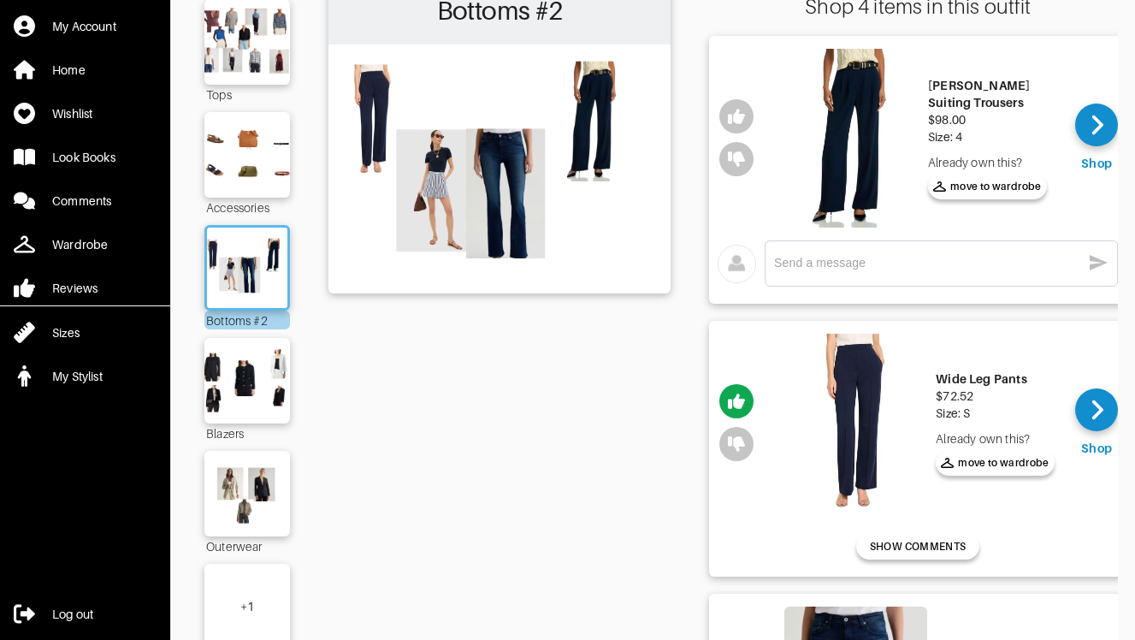
scroll to position [100, 0]
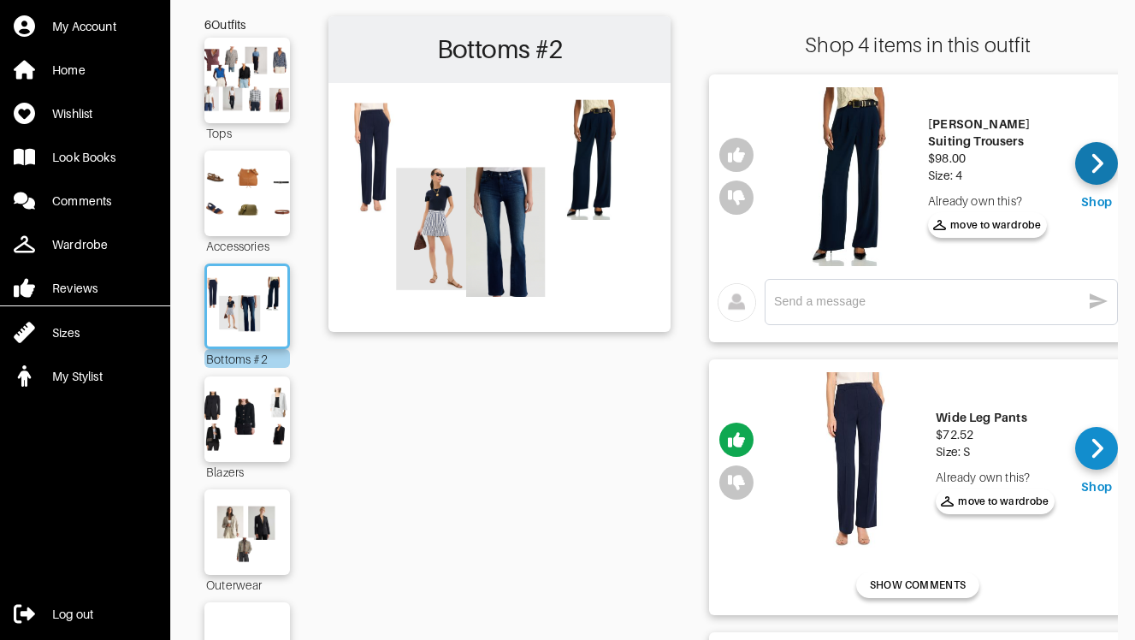
click at [1096, 151] on icon at bounding box center [1097, 164] width 13 height 26
